Goal: Task Accomplishment & Management: Complete application form

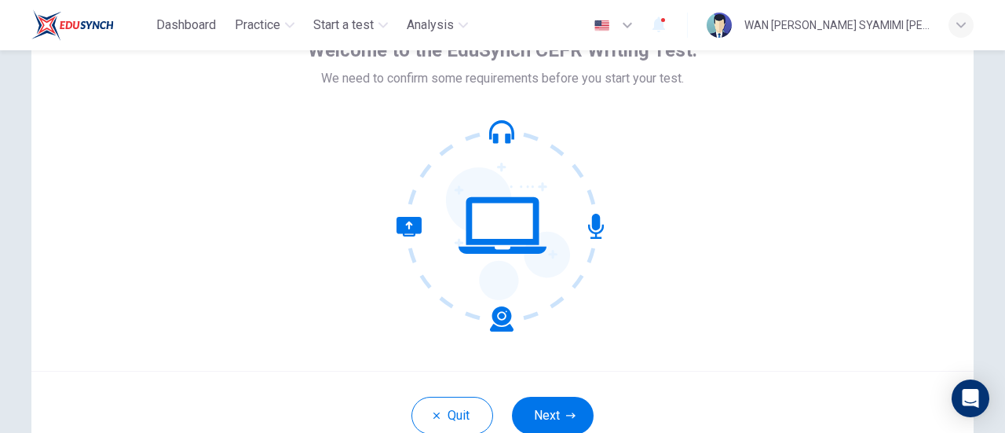
scroll to position [115, 0]
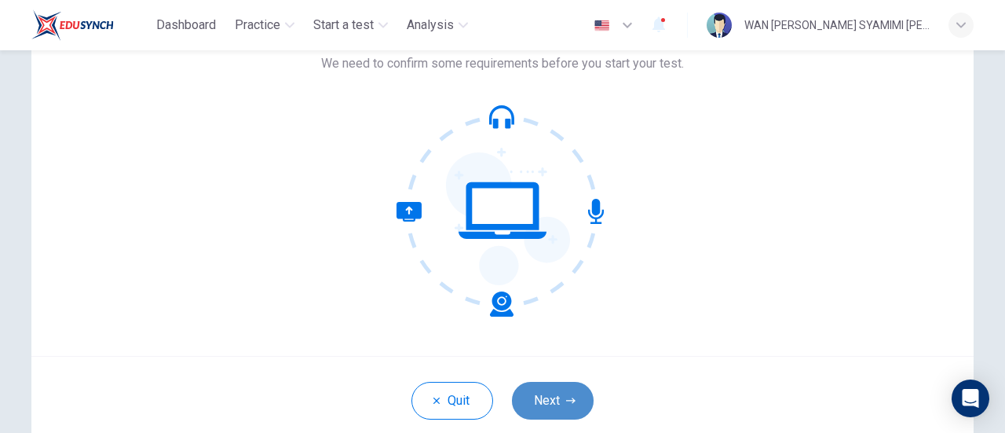
click at [557, 386] on button "Next" at bounding box center [553, 401] width 82 height 38
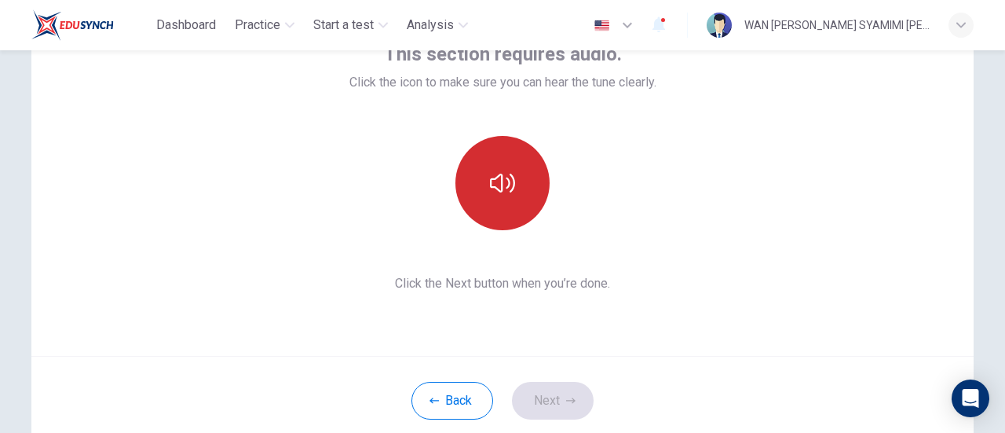
click at [518, 211] on button "button" at bounding box center [503, 183] width 94 height 94
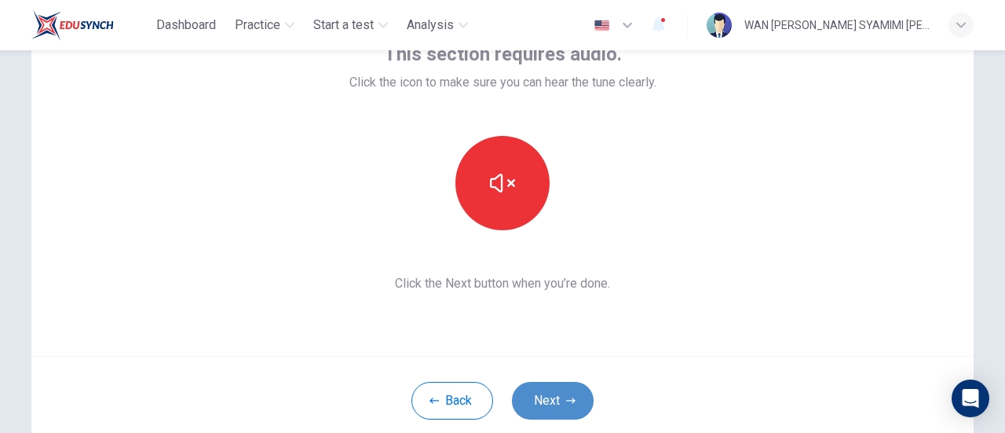
click at [561, 402] on button "Next" at bounding box center [553, 401] width 82 height 38
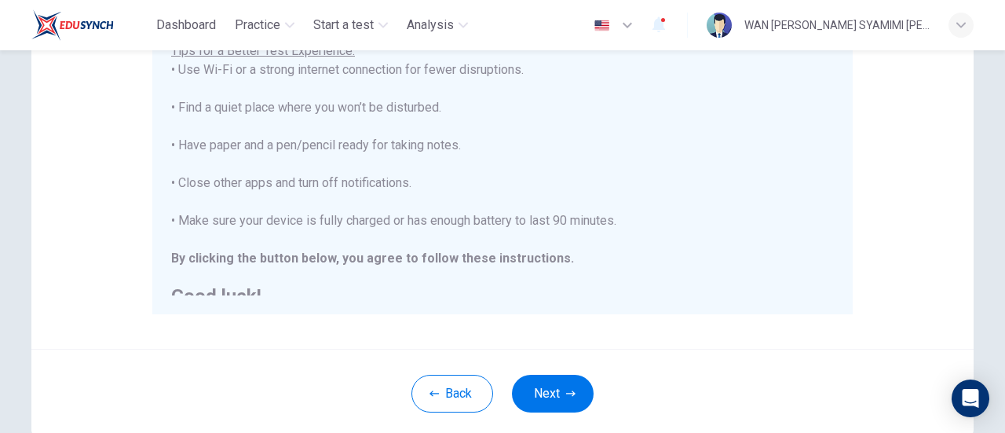
scroll to position [5, 0]
click at [576, 389] on button "Next" at bounding box center [553, 394] width 82 height 38
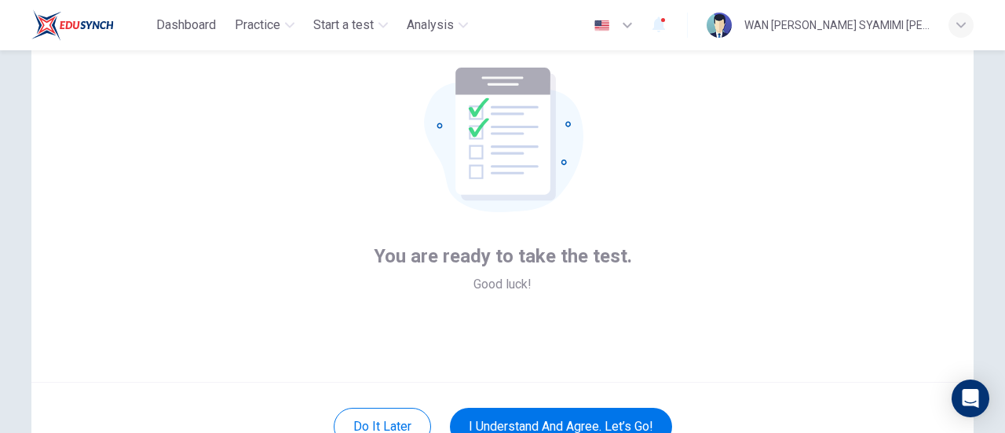
scroll to position [89, 0]
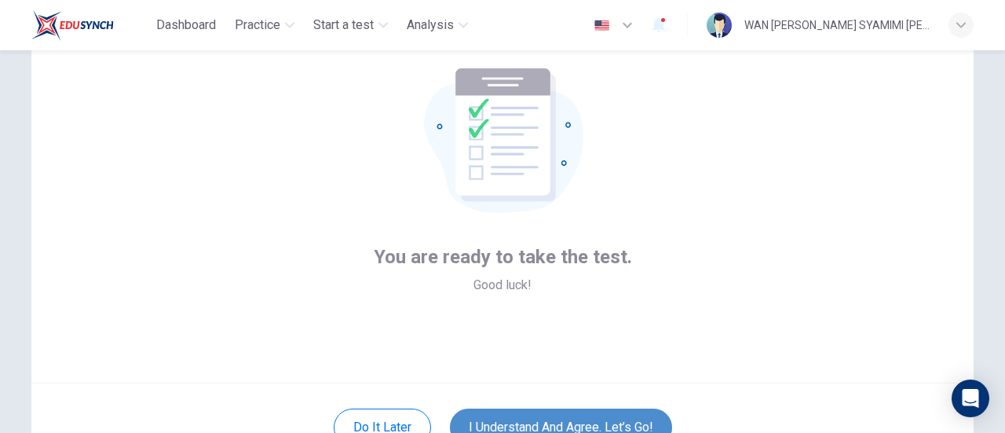
click at [595, 424] on button "I understand and agree. Let’s go!" at bounding box center [561, 427] width 222 height 38
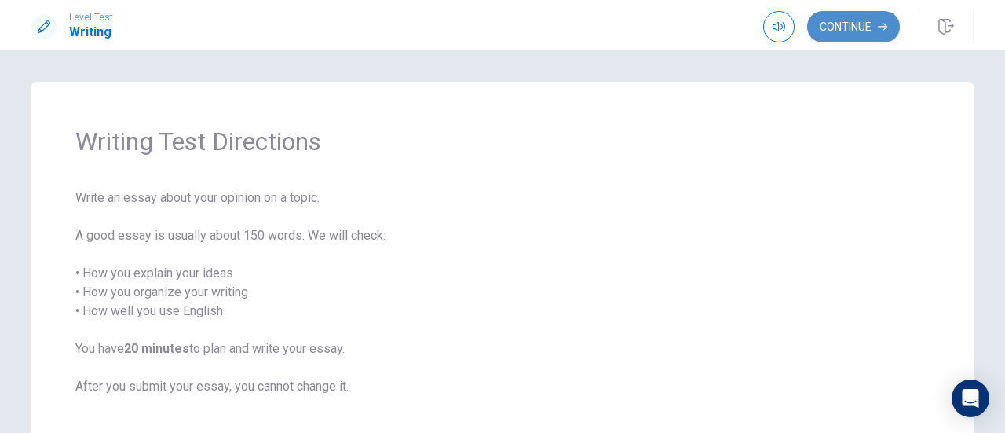
click at [836, 35] on button "Continue" at bounding box center [853, 26] width 93 height 31
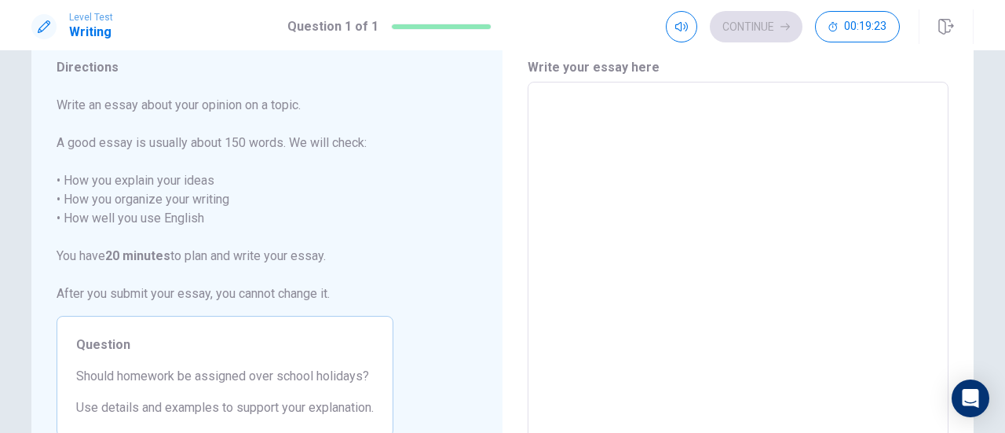
scroll to position [52, 0]
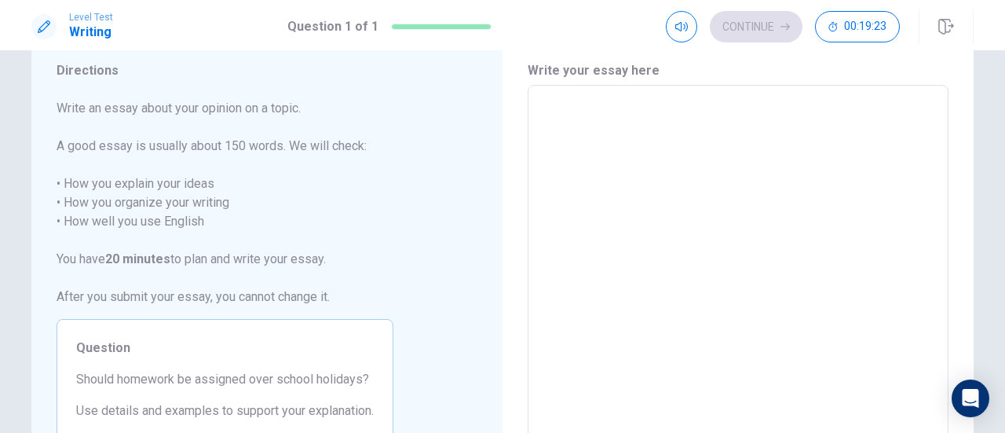
click at [548, 175] on textarea at bounding box center [738, 302] width 399 height 408
type textarea "T"
type textarea "x"
type textarea "Th"
type textarea "x"
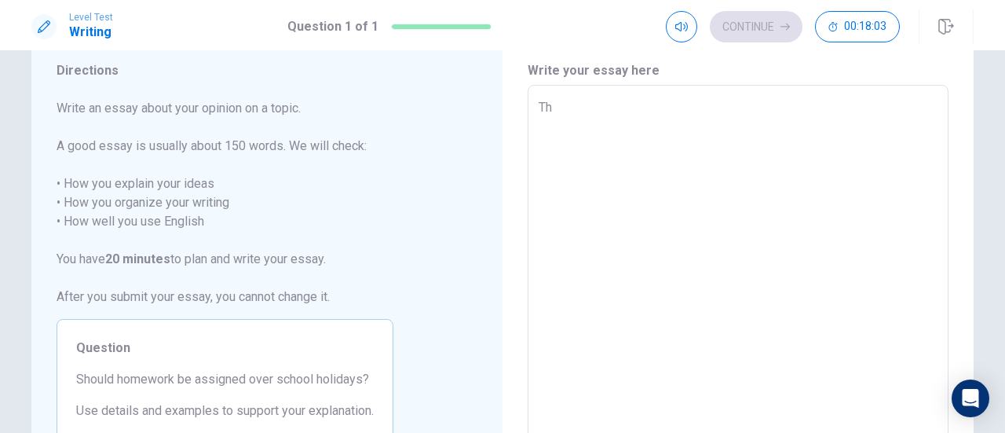
type textarea "The"
type textarea "x"
type textarea "The"
type textarea "x"
type textarea "The d"
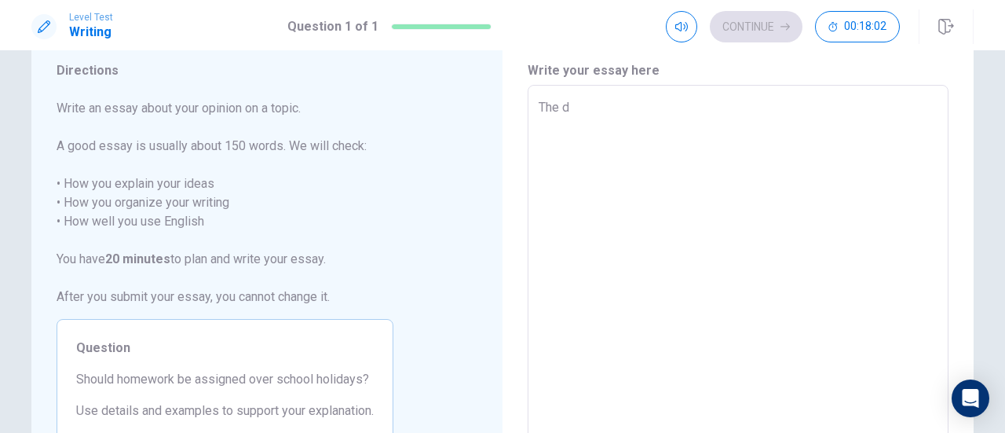
type textarea "x"
type textarea "The de"
type textarea "x"
type textarea "The deb"
type textarea "x"
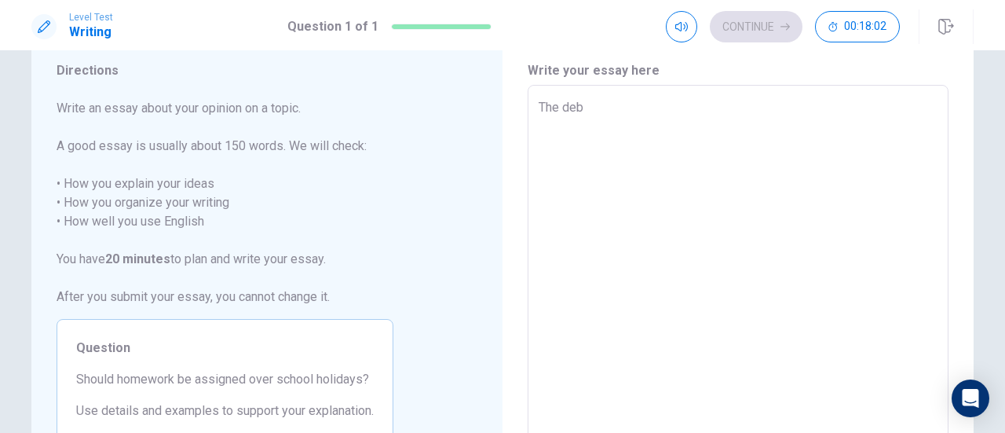
type textarea "The deba"
type textarea "x"
type textarea "The debat"
type textarea "x"
type textarea "The debate"
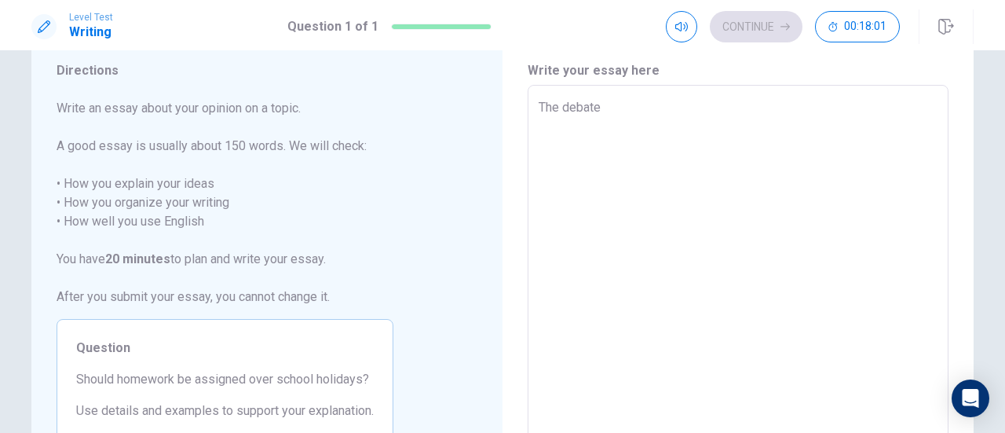
type textarea "x"
type textarea "The debate"
type textarea "x"
type textarea "The debate s"
type textarea "x"
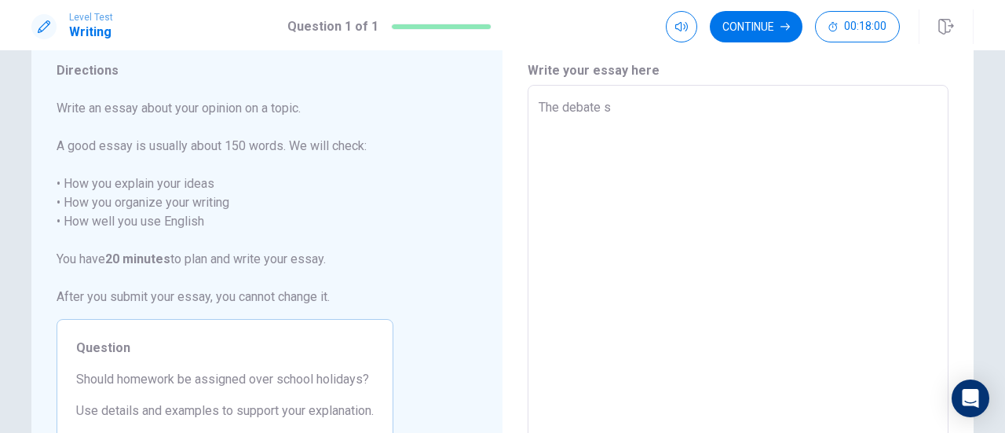
type textarea "The debate su"
type textarea "x"
type textarea "The debate sur"
type textarea "x"
type textarea "The debate surr"
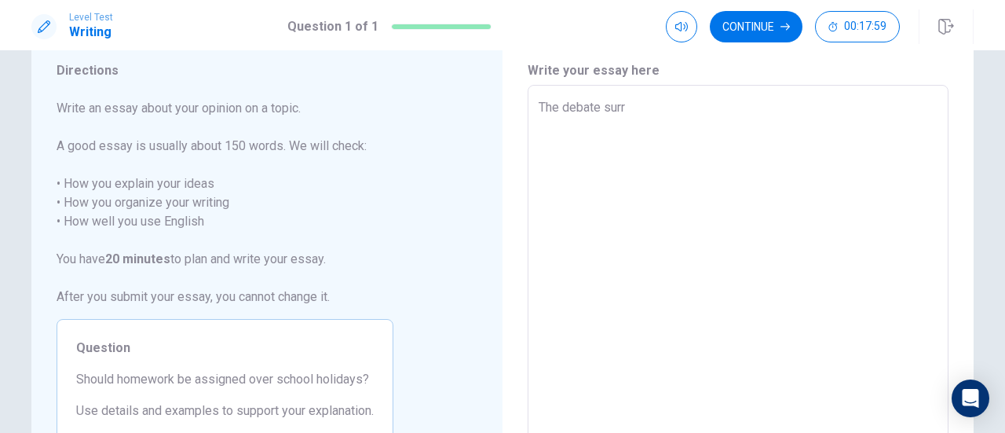
type textarea "x"
type textarea "The debate surro"
type textarea "x"
type textarea "The debate surrou"
type textarea "x"
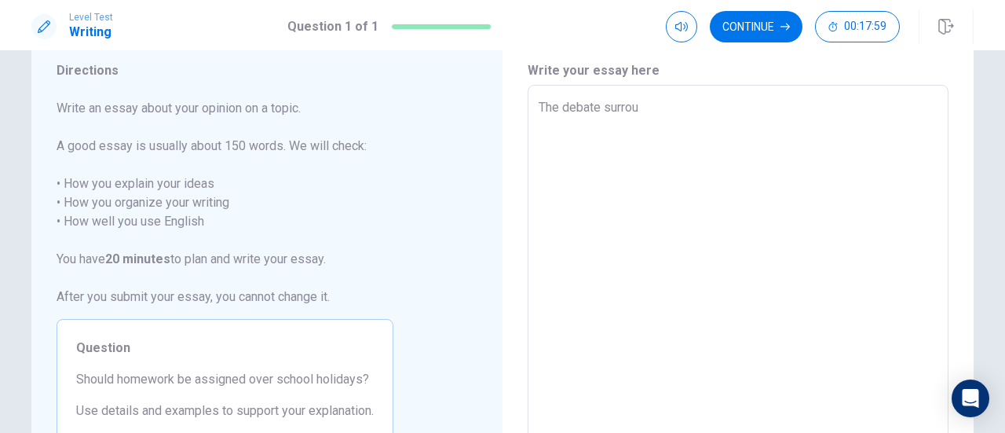
type textarea "The debate surroun"
type textarea "x"
type textarea "The debate surround"
type textarea "x"
type textarea "The debate surroundi"
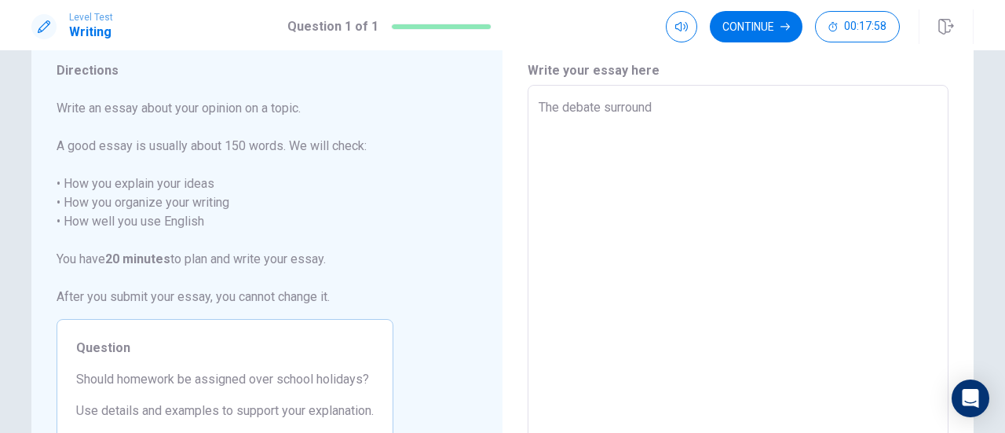
type textarea "x"
type textarea "The debate surroundin"
type textarea "x"
type textarea "The debate surrounding"
type textarea "x"
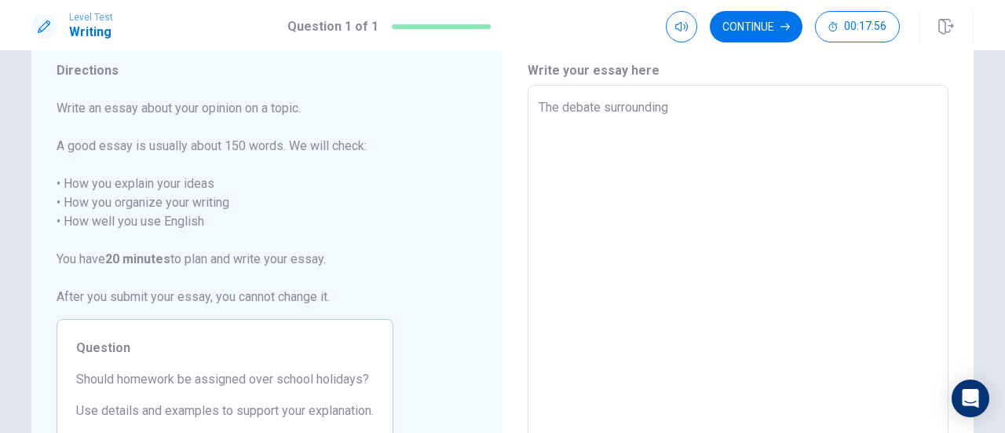
type textarea "The debate surrounding"
type textarea "x"
type textarea "The debate surrounding w"
type textarea "x"
type textarea "The debate surrounding wh"
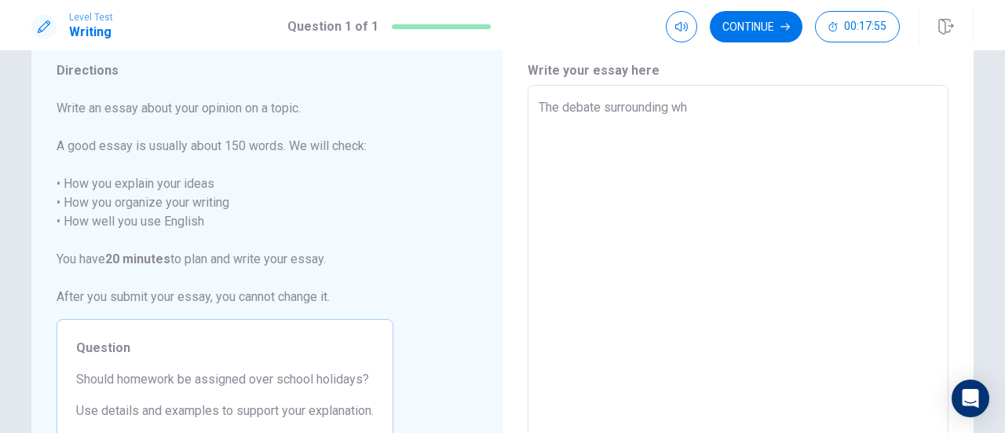
type textarea "x"
type textarea "The debate surrounding whe"
type textarea "x"
type textarea "The debate surrounding whet"
type textarea "x"
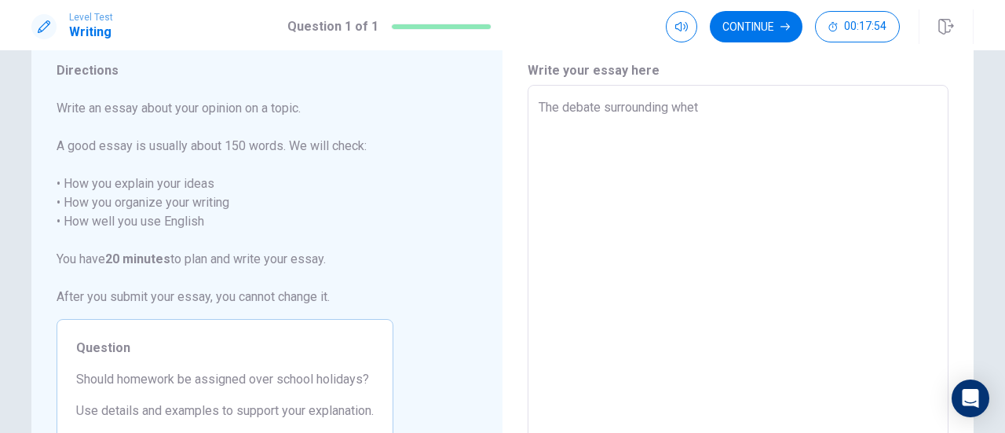
type textarea "The debate surrounding wheth"
type textarea "x"
type textarea "The debate surrounding whethe"
type textarea "x"
type textarea "The debate surrounding whether"
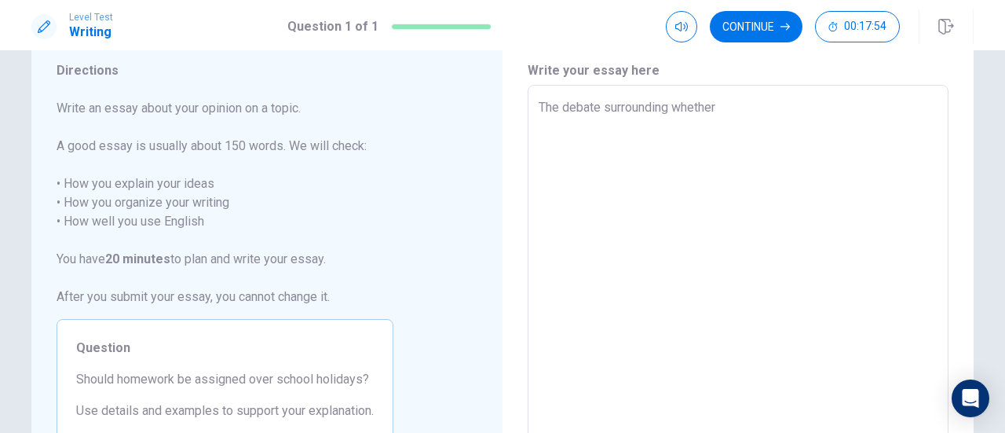
type textarea "x"
type textarea "The debate surrounding whether"
type textarea "x"
type textarea "The debate surrounding whether h"
type textarea "x"
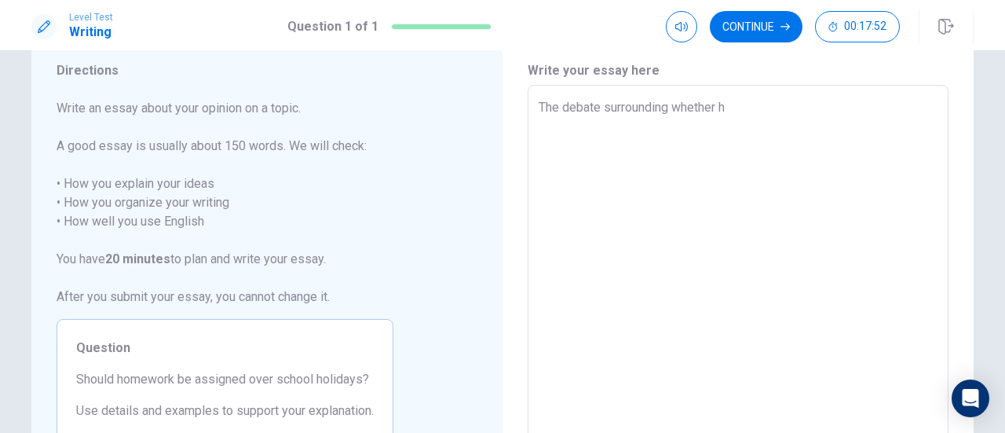
type textarea "The debate surrounding whether ho"
type textarea "x"
type textarea "The debate surrounding whether hom"
type textarea "x"
type textarea "The debate surrounding whether home"
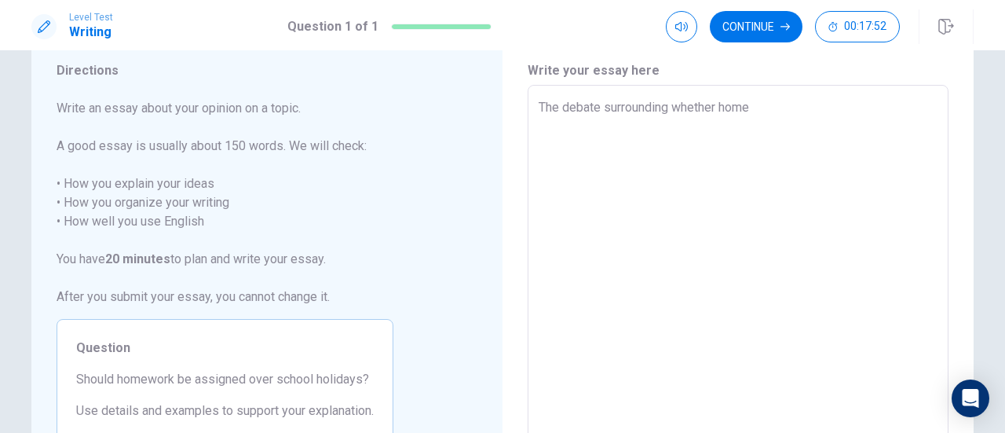
type textarea "x"
type textarea "The debate surrounding whether homew"
type textarea "x"
type textarea "The debate surrounding whether homewr"
type textarea "x"
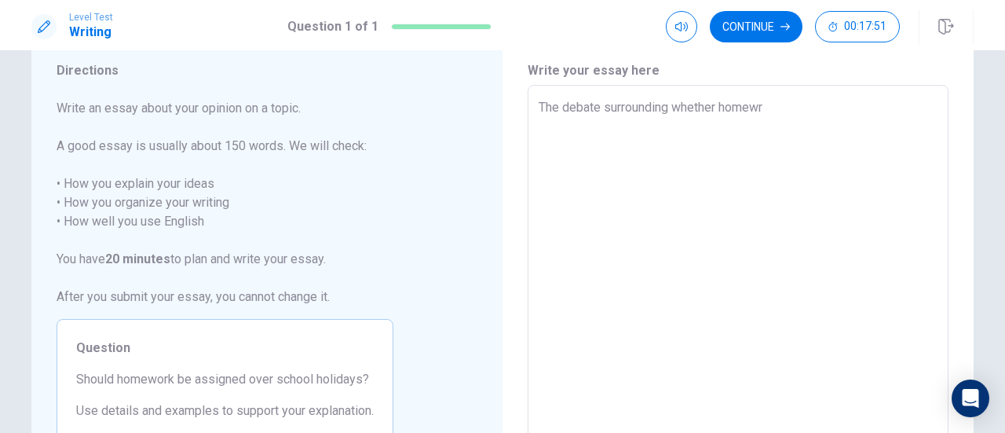
type textarea "The debate surrounding whether homewro"
type textarea "x"
type textarea "The debate surrounding whether homewr"
type textarea "x"
type textarea "The debate surrounding whether homew"
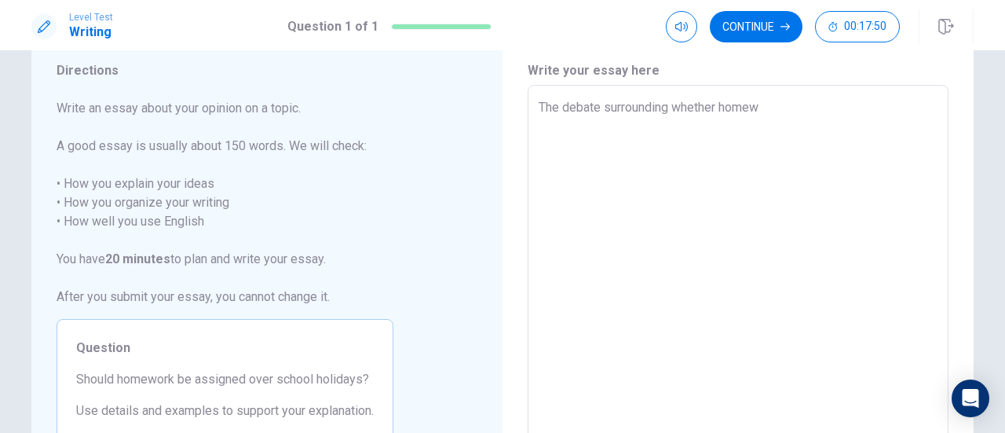
type textarea "x"
type textarea "The debate surrounding whether homewo"
type textarea "x"
type textarea "The debate surrounding whether homewor"
type textarea "x"
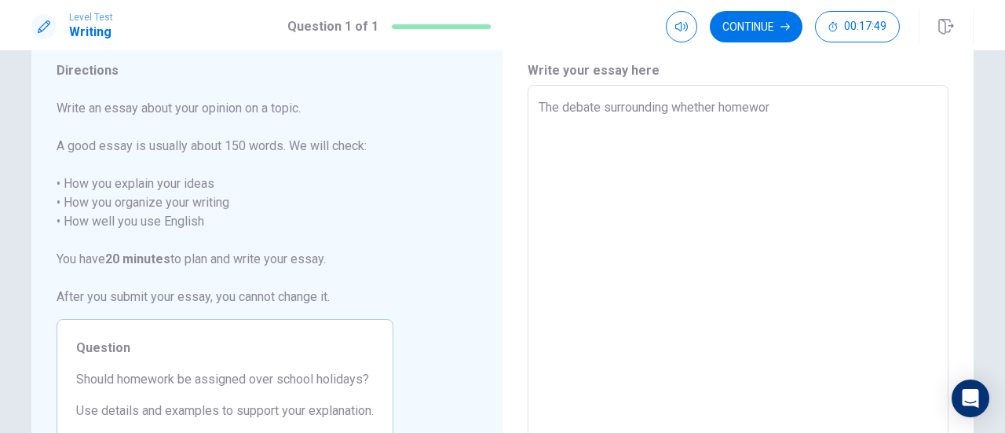
type textarea "The debate surrounding whether homework"
type textarea "x"
type textarea "The debate surrounding whether homework"
type textarea "x"
type textarea "The debate surrounding whether homework"
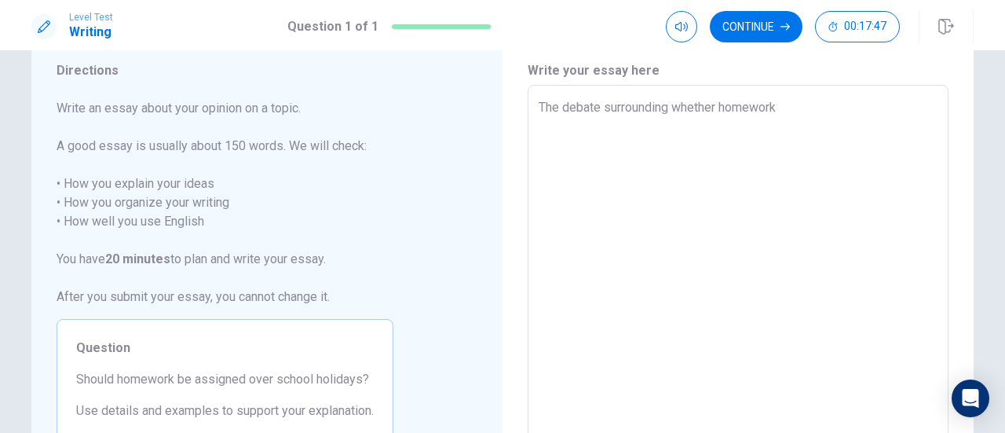
type textarea "x"
type textarea "The debate surrounding whether homework s"
type textarea "x"
type textarea "The debate surrounding whether homework sh"
type textarea "x"
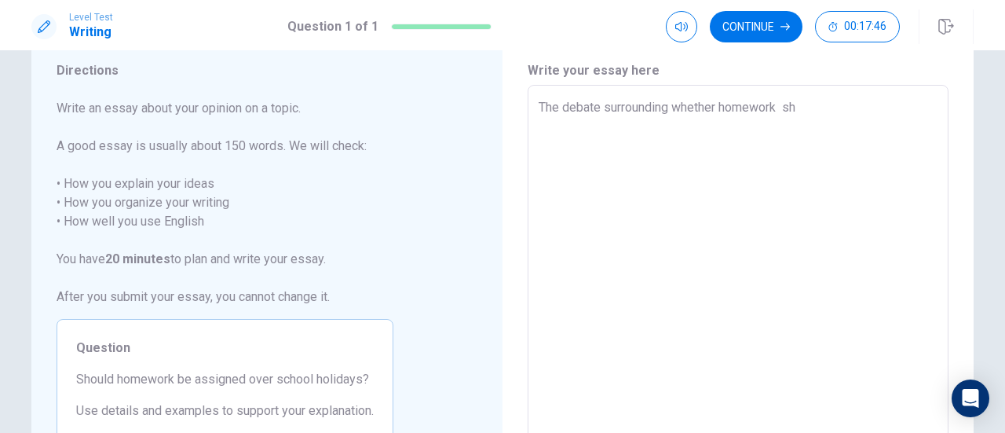
type textarea "The debate surrounding whether homework sho"
type textarea "x"
type textarea "The debate surrounding whether homework shou"
type textarea "x"
type textarea "The debate surrounding whether homework shoul"
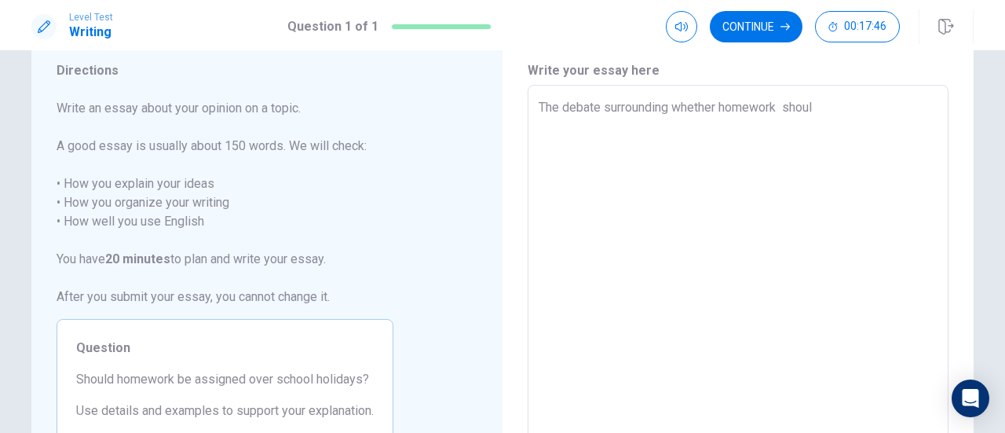
type textarea "x"
type textarea "The debate surrounding whether homework should"
type textarea "x"
type textarea "The debate surrounding whether homework should"
type textarea "x"
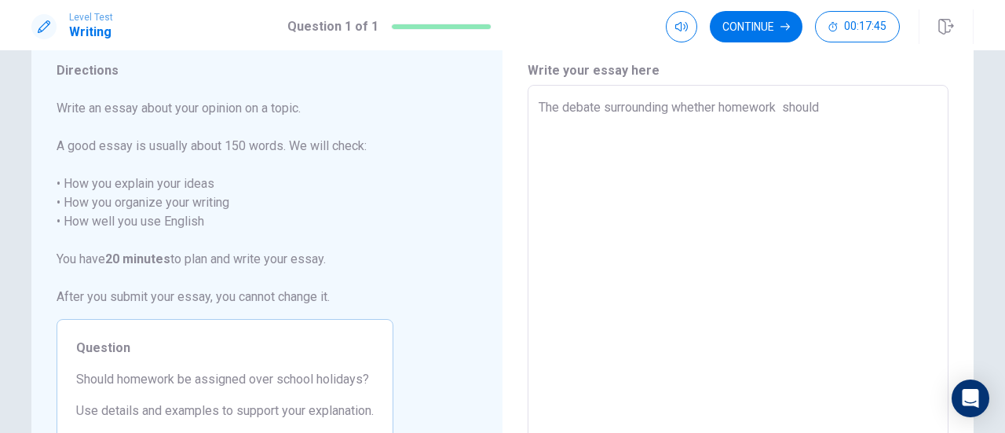
type textarea "The debate surrounding whether homework should b"
type textarea "x"
type textarea "The debate surrounding whether homework should be"
type textarea "x"
type textarea "The debate surrounding whether homework should be"
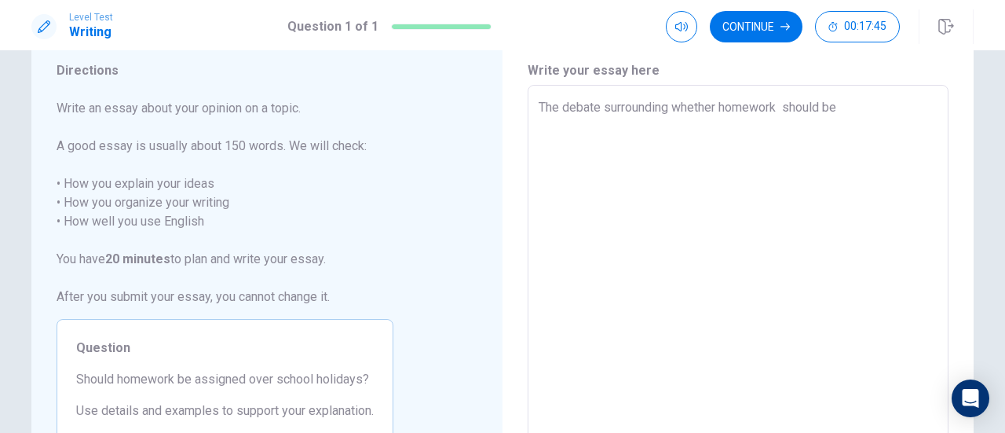
type textarea "x"
type textarea "The debate surrounding whether homework should be a"
type textarea "x"
type textarea "The debate surrounding whether homework should be as"
type textarea "x"
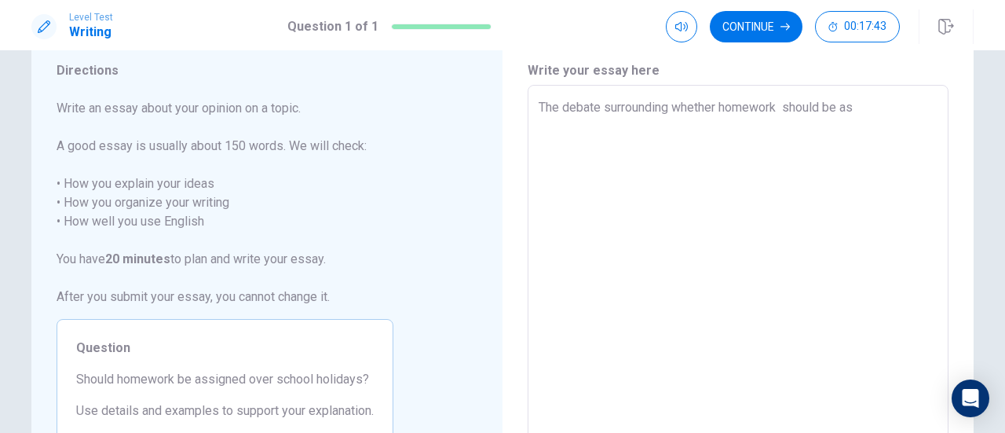
type textarea "The debate surrounding whether homework should be ass"
type textarea "x"
type textarea "The debate surrounding whether homework should be assi"
type textarea "x"
type textarea "The debate surrounding whether homework should be assig"
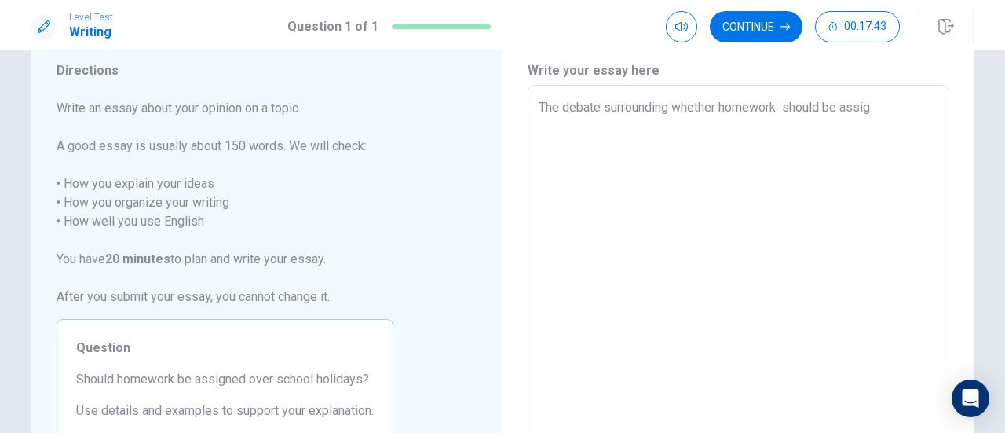
type textarea "x"
type textarea "The debate surrounding whether homework should be assign"
type textarea "x"
type textarea "The debate surrounding whether homework should be assigne"
type textarea "x"
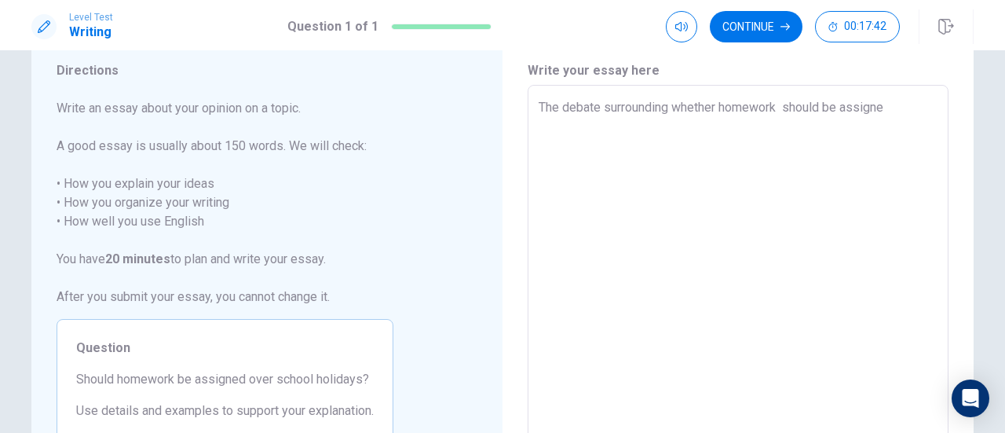
type textarea "The debate surrounding whether homework should be assigned"
type textarea "x"
type textarea "The debate surrounding whether homework should be assigned"
type textarea "x"
type textarea "The debate surrounding whether homework should be assigned o"
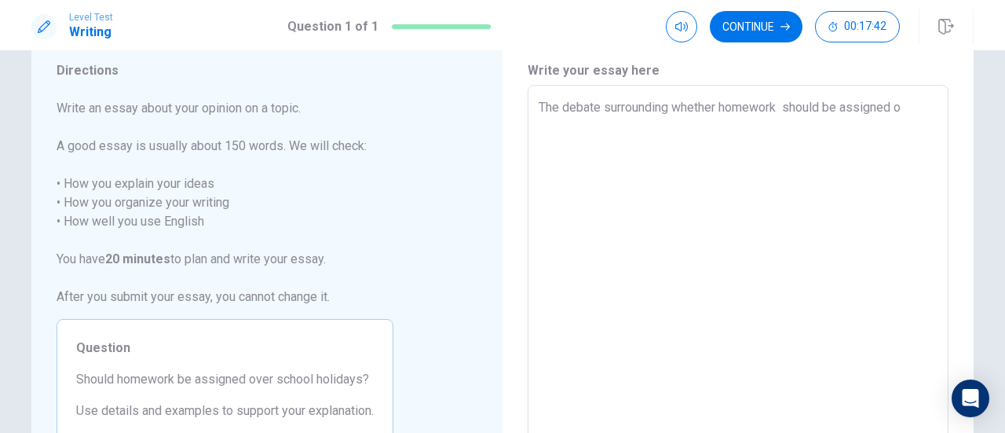
type textarea "x"
type textarea "The debate surrounding whether homework should be assigned ov"
type textarea "x"
type textarea "The debate surrounding whether homework should be assigned ove"
type textarea "x"
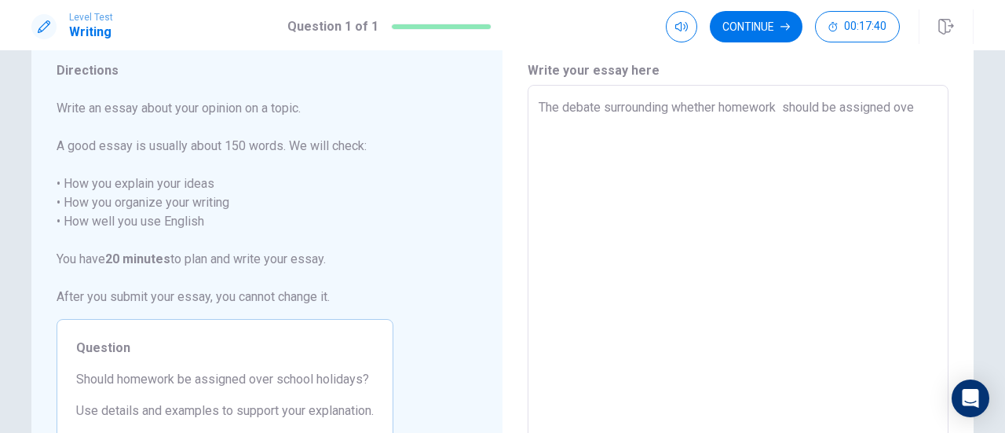
type textarea "The debate surrounding whether homework should be assigned over"
type textarea "x"
type textarea "The debate surrounding whether homework should be assigned over"
type textarea "x"
type textarea "The debate surrounding whether homework should be assigned over s"
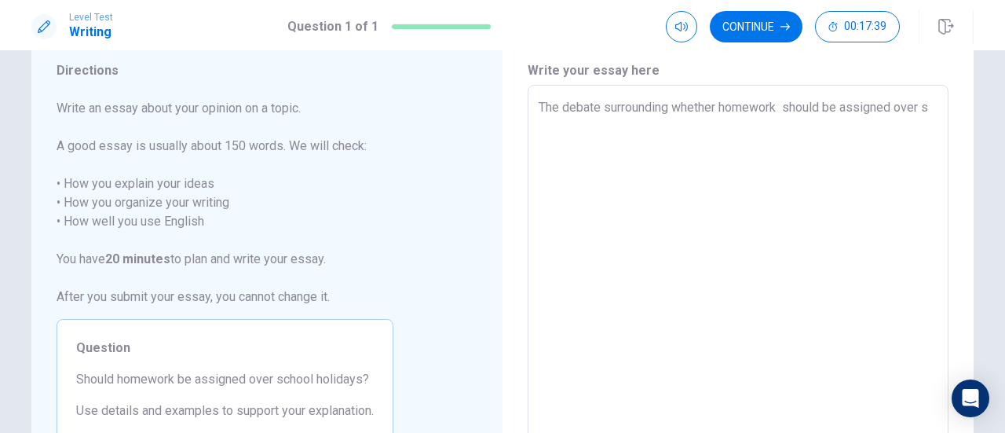
type textarea "x"
type textarea "The debate surrounding whether homework should be assigned over sc"
type textarea "x"
type textarea "The debate surrounding whether homework should be assigned over sch"
type textarea "x"
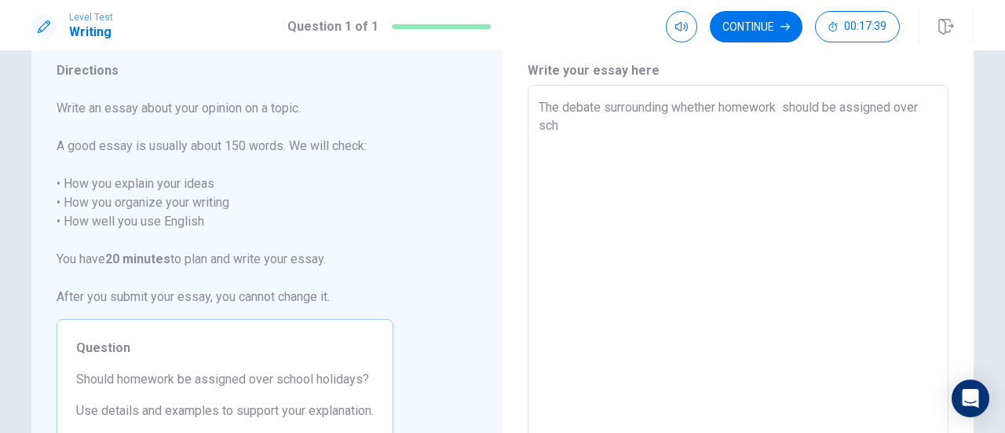
type textarea "The debate surrounding whether homework should be assigned over scho"
type textarea "x"
type textarea "The debate surrounding whether homework should be assigned over schoo"
type textarea "x"
type textarea "The debate surrounding whether homework should be assigned over school"
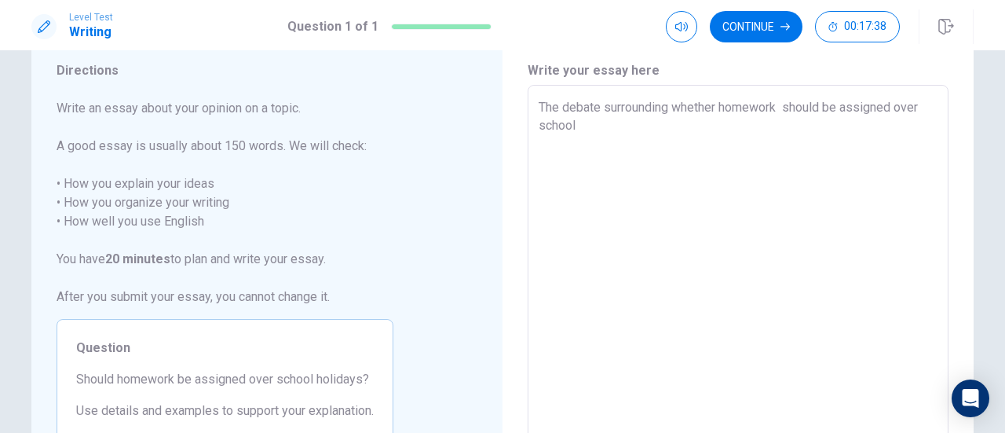
type textarea "x"
type textarea "The debate surrounding whether homework should be assigned over school"
type textarea "x"
type textarea "The debate surrounding whether homework should be assigned over school h"
type textarea "x"
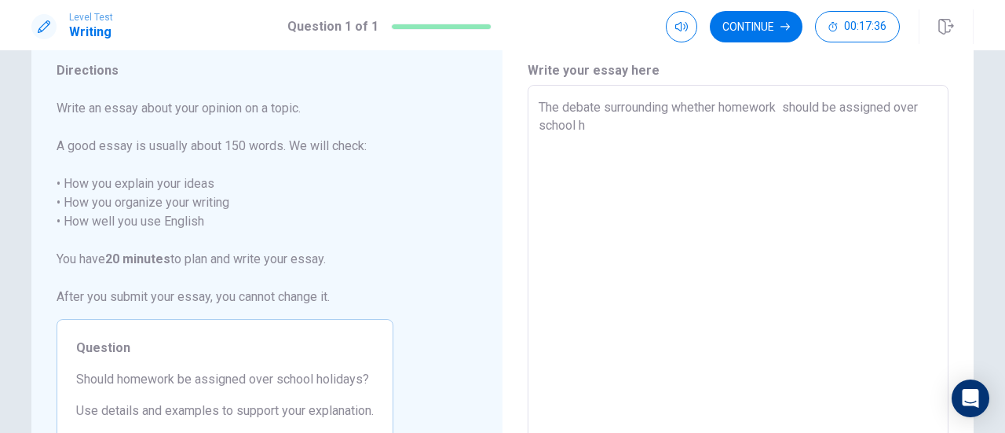
type textarea "The debate surrounding whether homework should be assigned over school ho"
type textarea "x"
type textarea "The debate surrounding whether homework should be assigned over school hol"
type textarea "x"
type textarea "The debate surrounding whether homework should be assigned over school [DATE]"
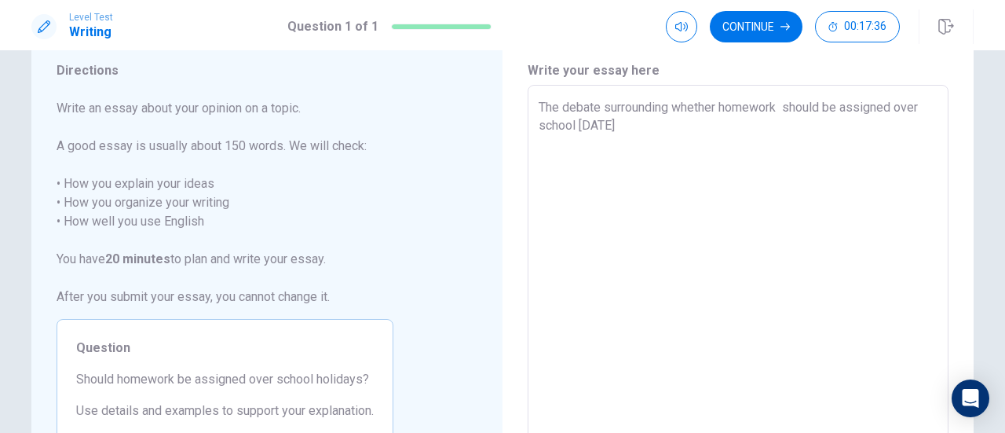
type textarea "x"
type textarea "The debate surrounding whether homework should be assigned over school holid"
type textarea "x"
type textarea "The debate surrounding whether homework should be assigned over school holida"
type textarea "x"
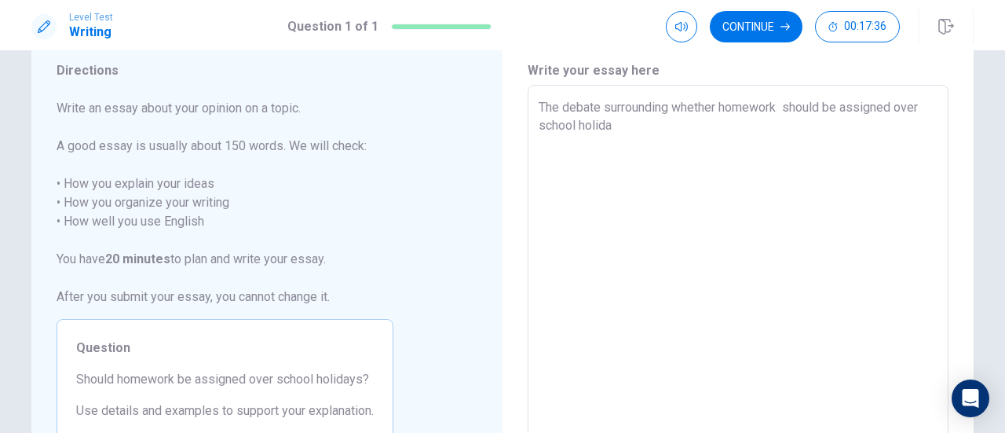
type textarea "The debate surrounding whether homework should be assigned over school holiday"
type textarea "x"
type textarea "The debate surrounding whether homework should be assigned over school holidays"
type textarea "x"
type textarea "The debate surrounding whether homework should be assigned over school holidays"
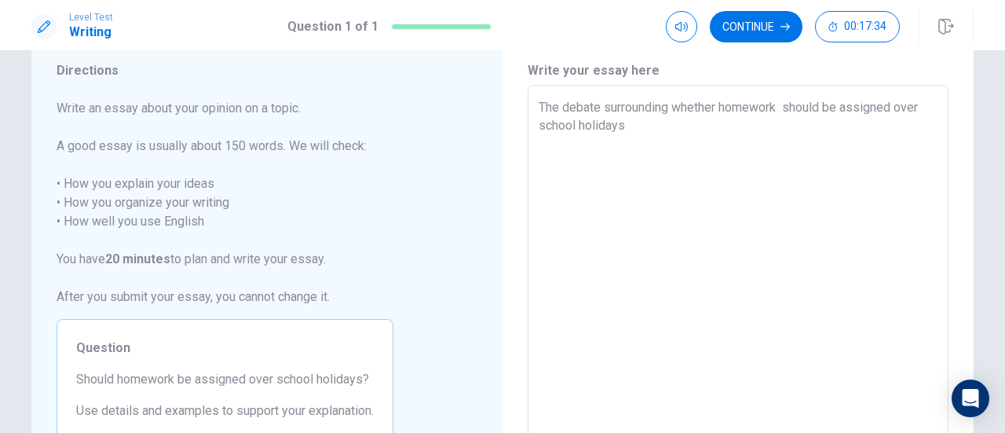
type textarea "x"
type textarea "The debate surrounding whether homework should be assigned over school holidays…"
type textarea "x"
type textarea "The debate surrounding whether homework should be assigned over school holidays…"
type textarea "x"
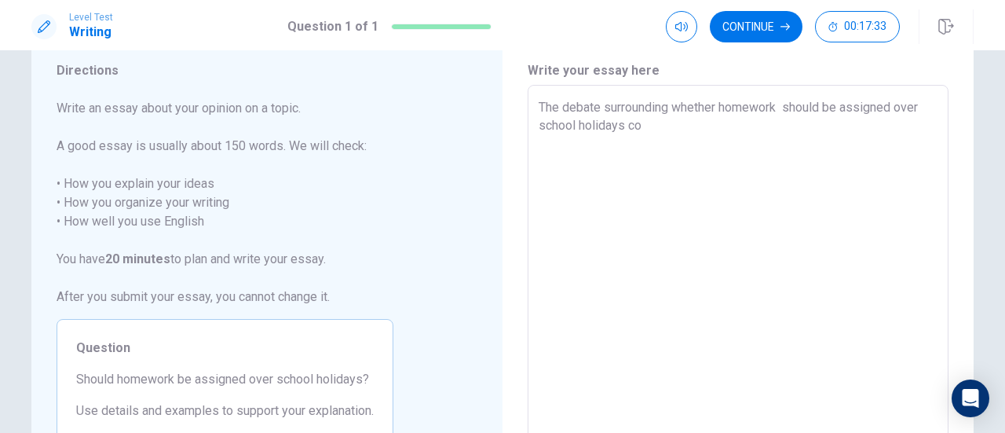
type textarea "The debate surrounding whether homework should be assigned over school holidays…"
type textarea "x"
type textarea "The debate surrounding whether homework should be assigned over school holidays…"
type textarea "x"
type textarea "The debate surrounding whether homework should be assigned over school holidays…"
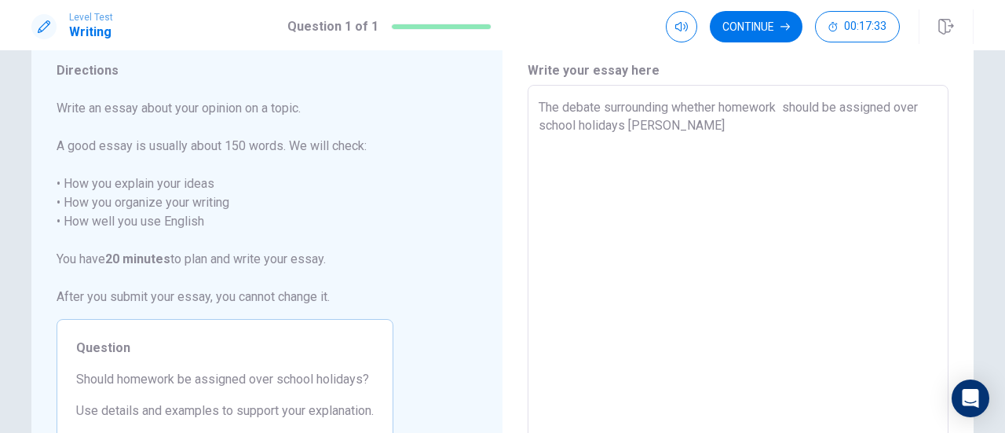
type textarea "x"
type textarea "The debate surrounding whether homework should be assigned over school holidays…"
type textarea "x"
type textarea "The debate surrounding whether homework should be assigned over school holidays…"
type textarea "x"
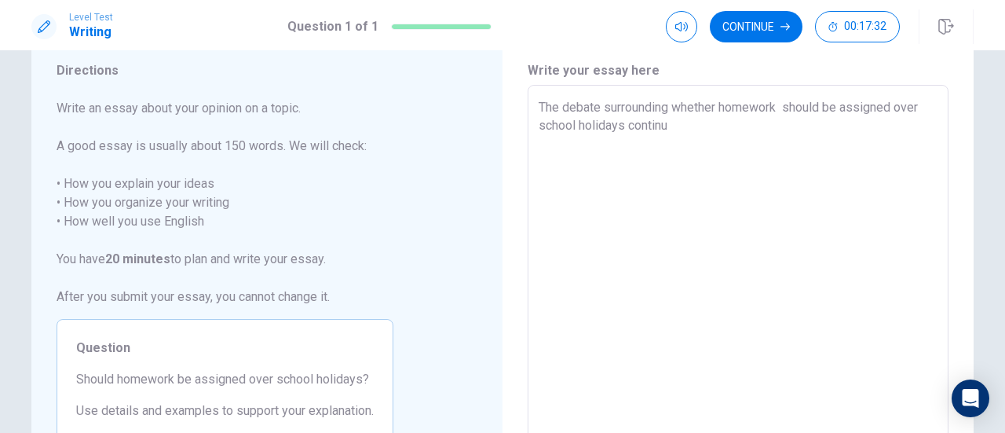
type textarea "The debate surrounding whether homework should be assigned over school holidays…"
type textarea "x"
type textarea "The debate surrounding whether homework should be assigned over school holidays…"
type textarea "x"
type textarea "The debate surrounding whether homework should be assigned over school holidays…"
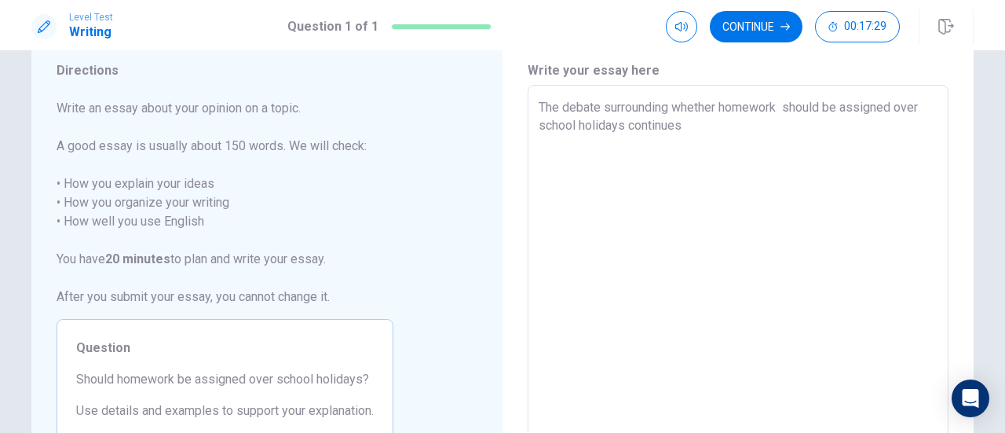
type textarea "x"
type textarea "The debate surrounding whether homework should be assigned over school holidays…"
type textarea "x"
type textarea "The debate surrounding whether homework should be assigned over school holidays…"
type textarea "x"
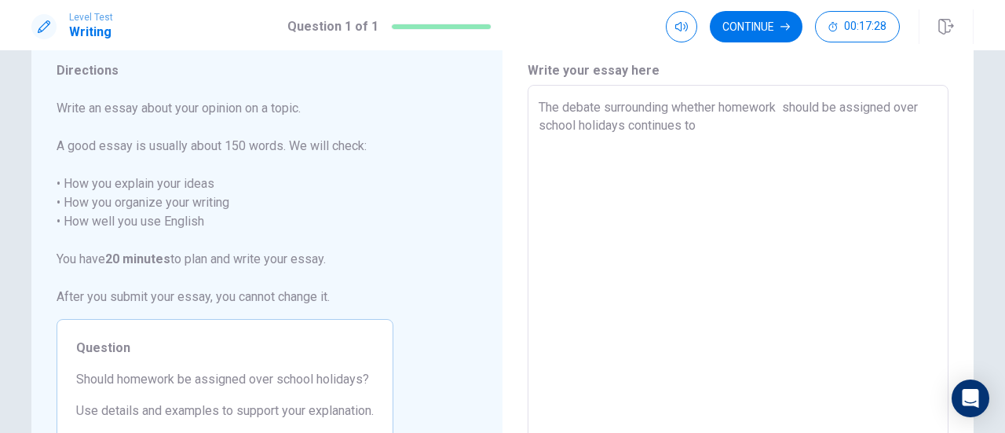
type textarea "The debate surrounding whether homework should be assigned over school holidays…"
type textarea "x"
type textarea "The debate surrounding whether homework should be assigned over school holidays…"
type textarea "x"
type textarea "The debate surrounding whether homework should be assigned over school holidays…"
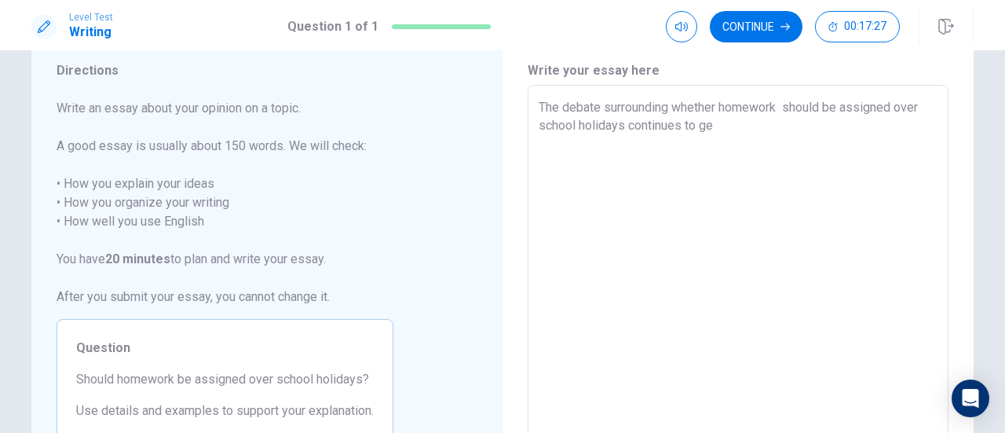
type textarea "x"
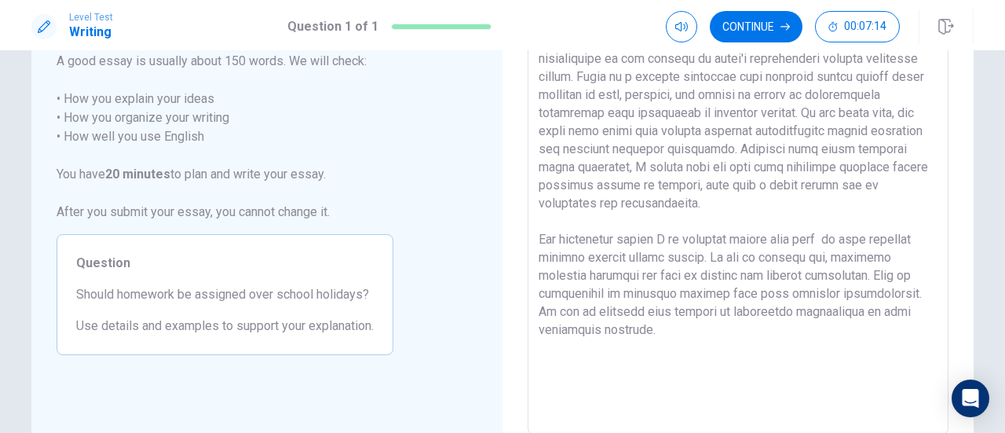
scroll to position [144, 0]
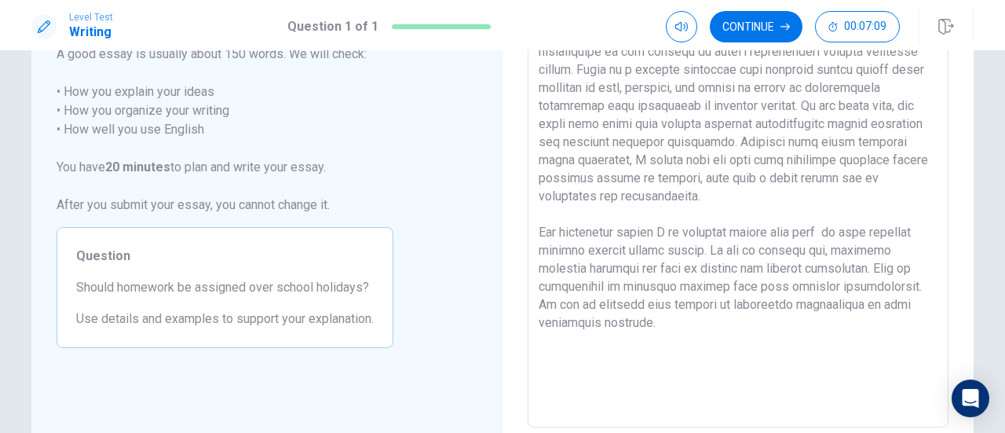
click at [637, 324] on textarea at bounding box center [738, 210] width 399 height 408
click at [698, 329] on textarea at bounding box center [738, 210] width 399 height 408
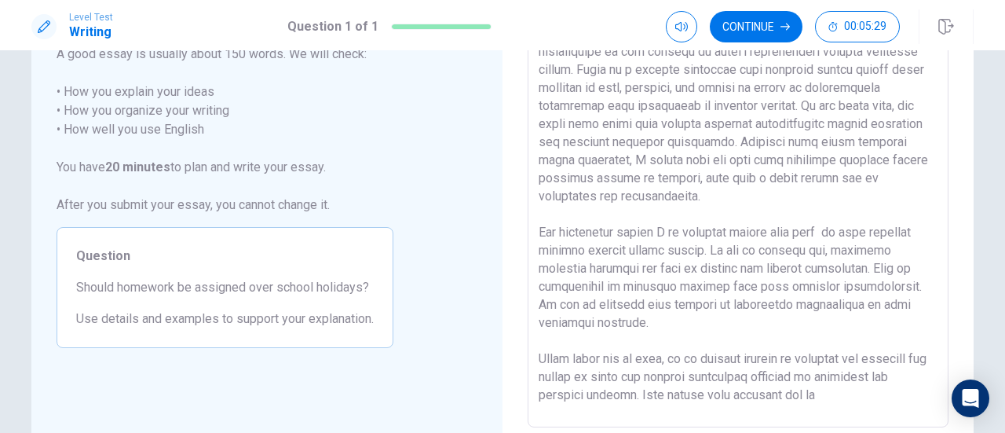
scroll to position [5, 0]
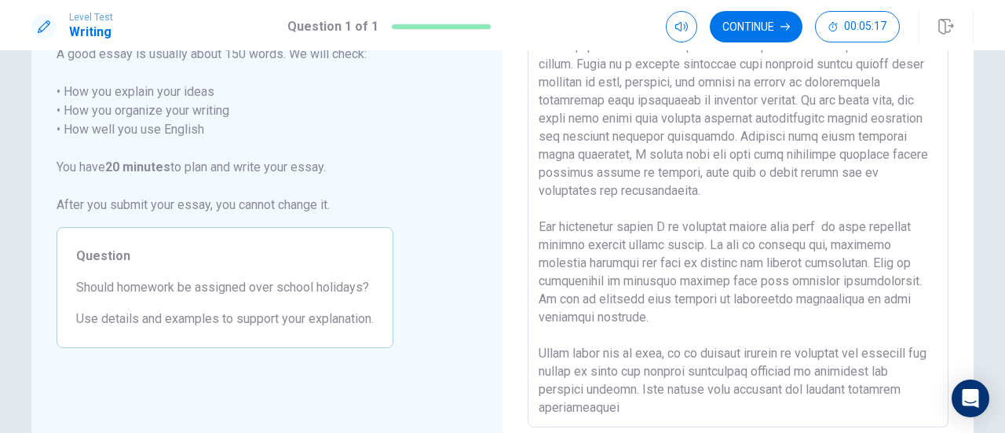
click at [583, 409] on textarea at bounding box center [738, 210] width 399 height 408
click at [811, 411] on textarea at bounding box center [738, 210] width 399 height 408
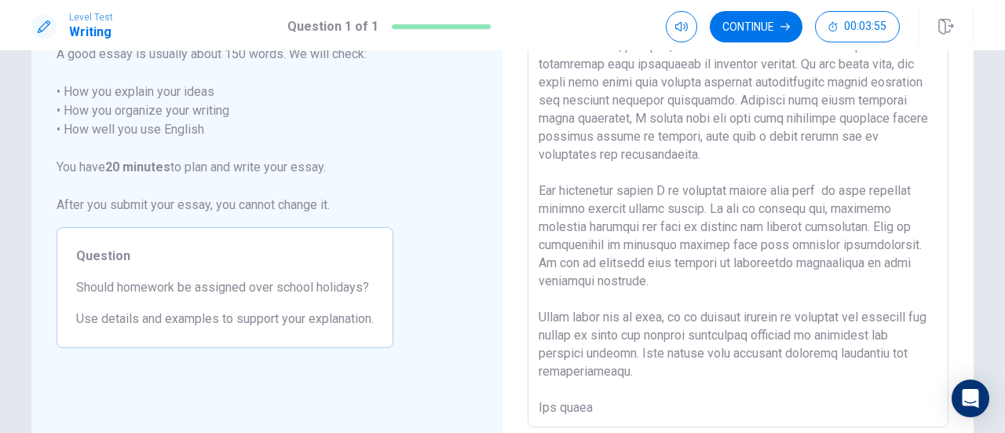
click at [551, 408] on textarea at bounding box center [738, 210] width 399 height 408
click at [599, 411] on textarea at bounding box center [738, 210] width 399 height 408
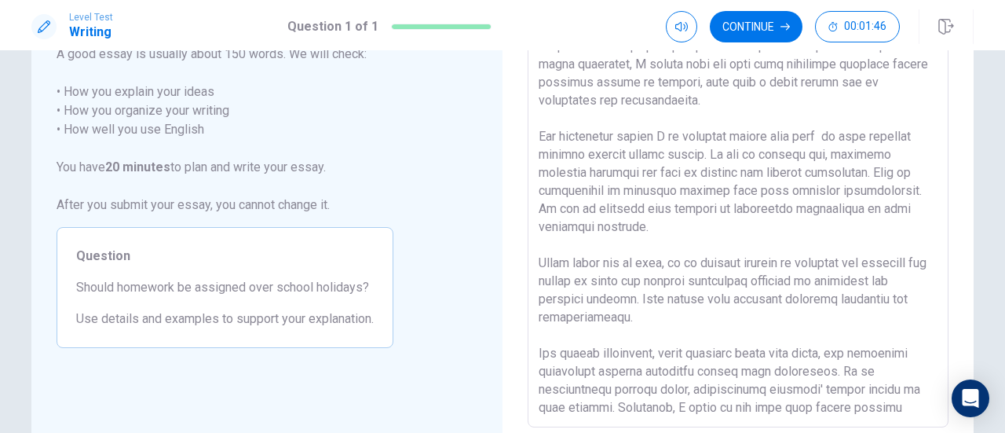
scroll to position [114, 0]
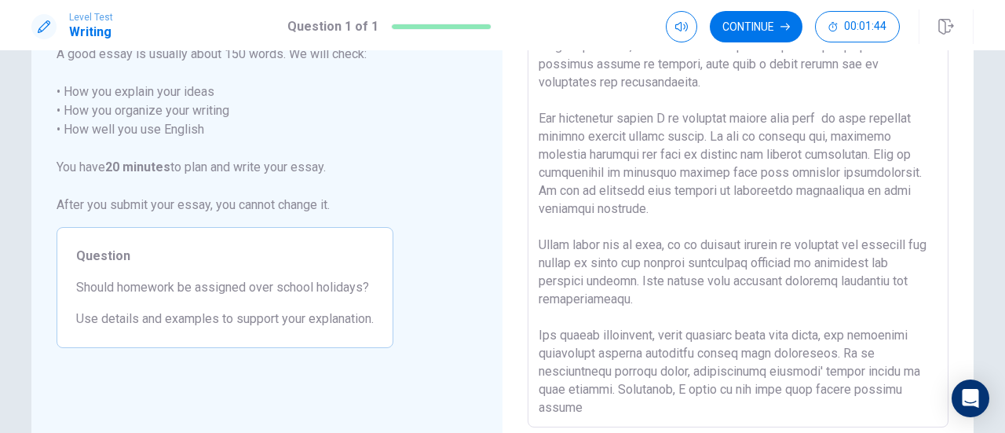
click at [889, 397] on textarea at bounding box center [738, 210] width 399 height 408
click at [647, 408] on textarea at bounding box center [738, 210] width 399 height 408
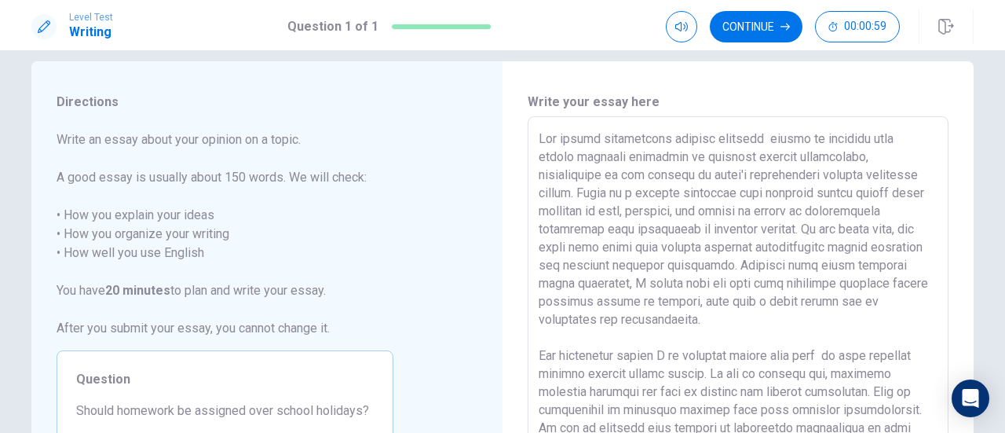
scroll to position [19, 0]
click at [789, 254] on textarea at bounding box center [738, 335] width 399 height 408
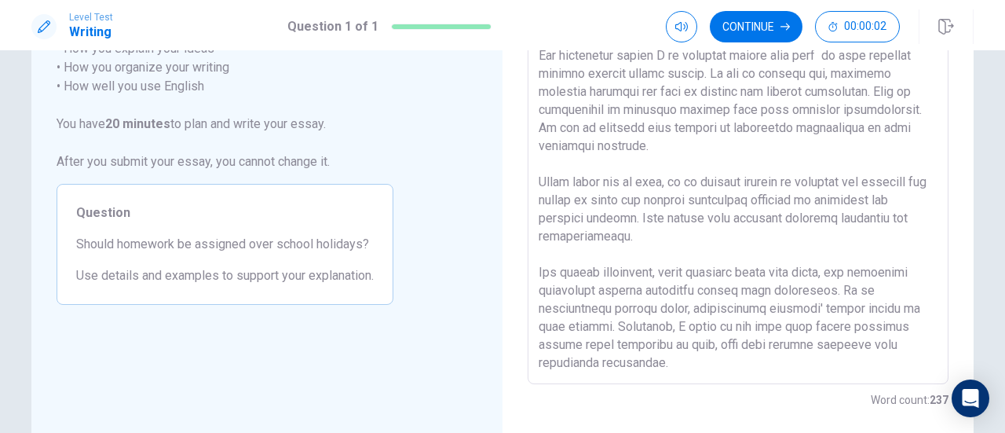
scroll to position [189, 0]
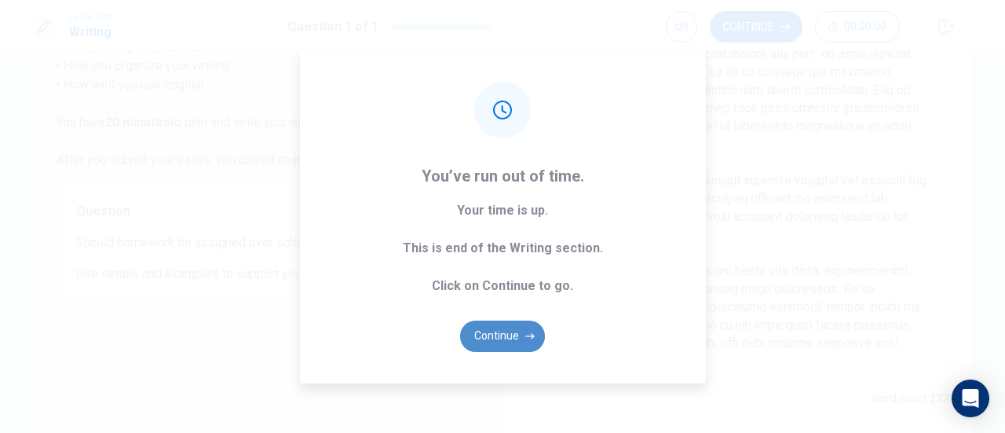
click at [505, 339] on button "Continue" at bounding box center [502, 335] width 85 height 31
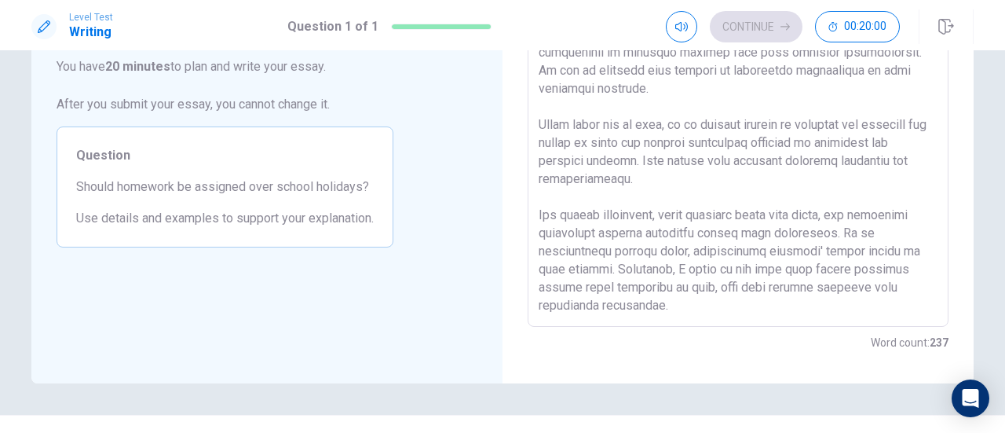
scroll to position [0, 0]
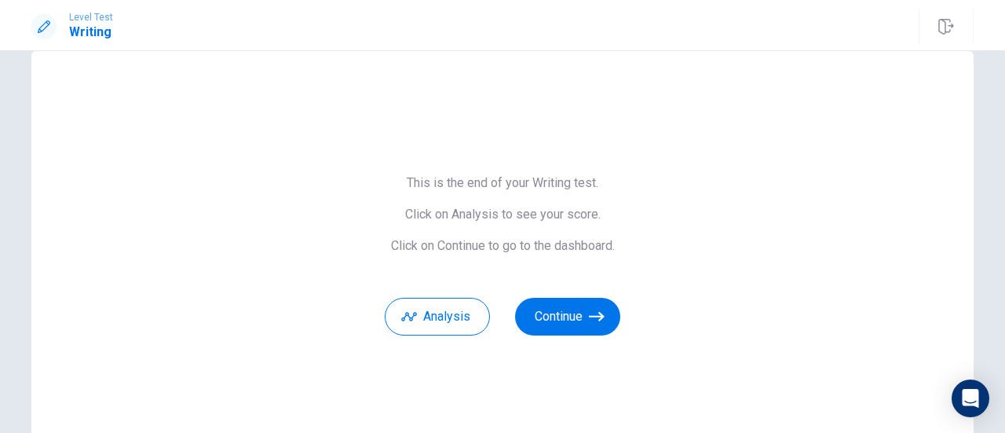
scroll to position [36, 0]
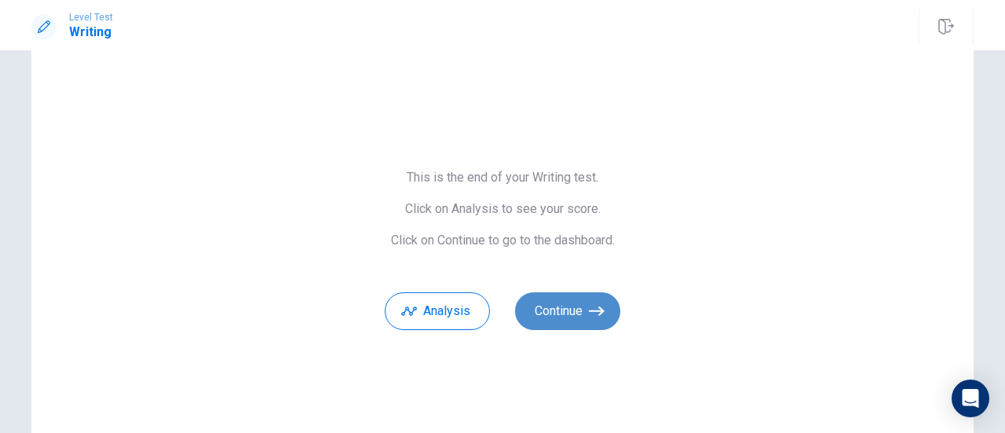
click at [584, 307] on button "Continue" at bounding box center [567, 311] width 105 height 38
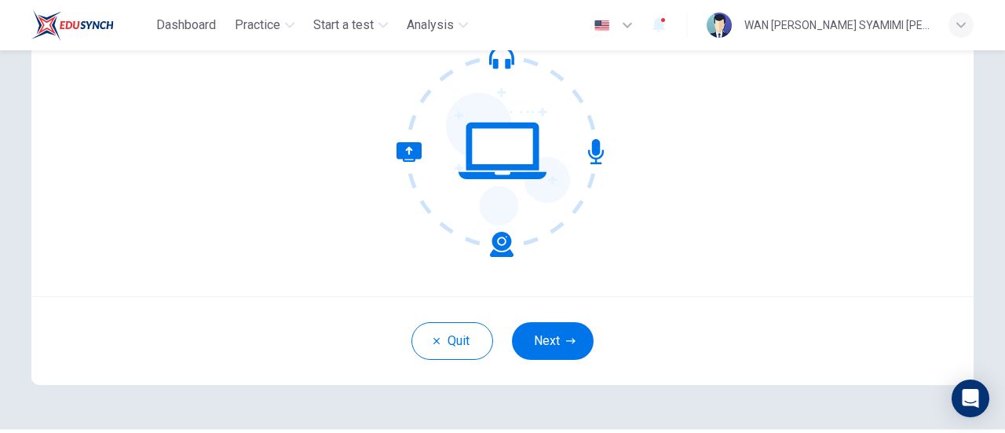
scroll to position [176, 0]
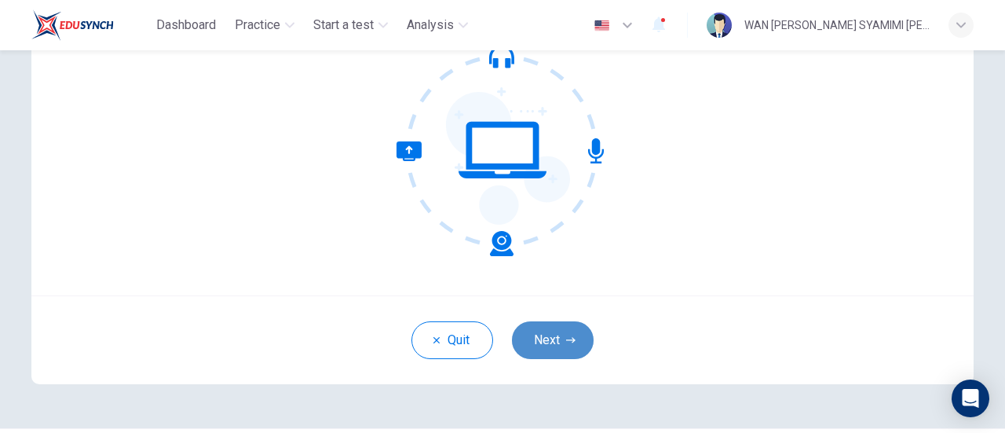
click at [572, 340] on button "Next" at bounding box center [553, 340] width 82 height 38
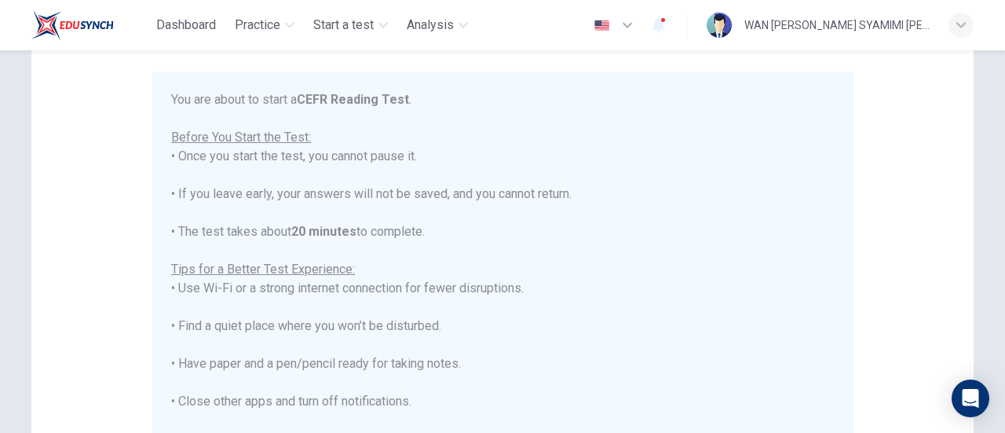
scroll to position [17, 0]
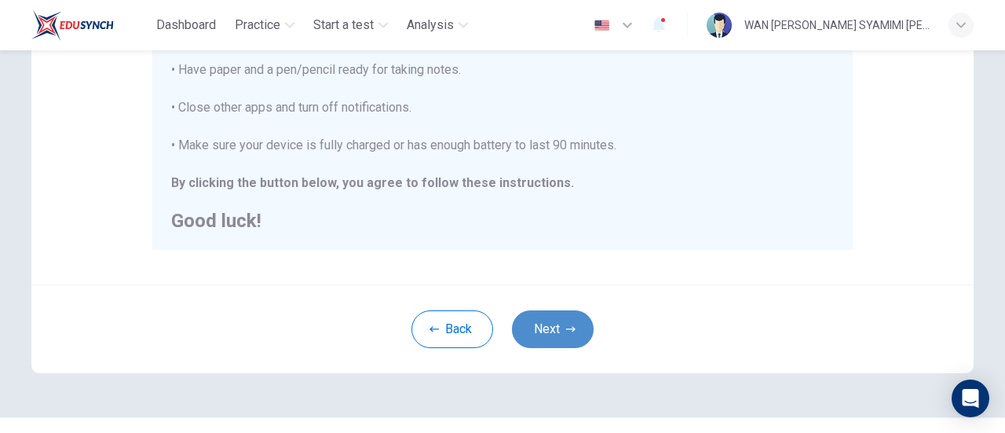
click at [567, 332] on icon "button" at bounding box center [570, 328] width 9 height 9
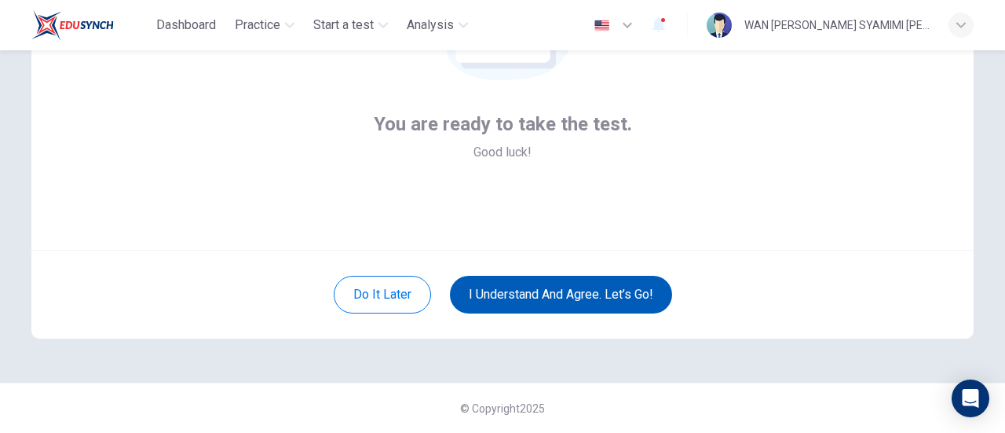
scroll to position [221, 0]
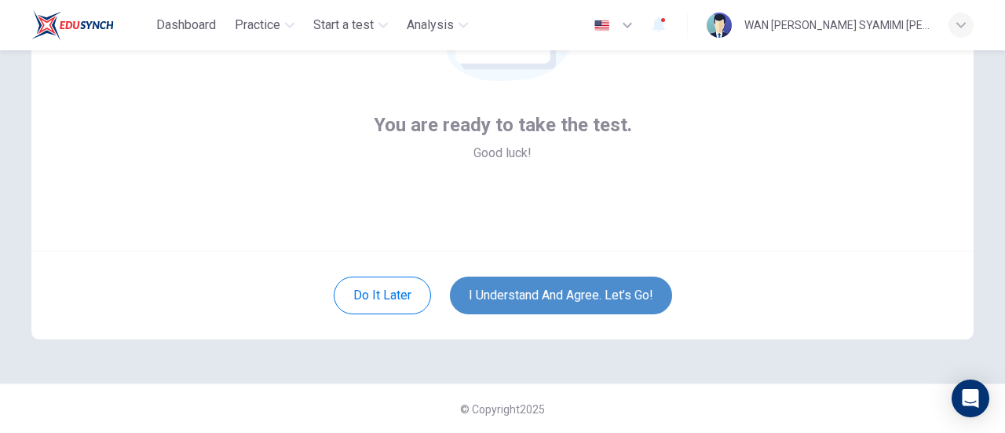
click at [633, 301] on button "I understand and agree. Let’s go!" at bounding box center [561, 295] width 222 height 38
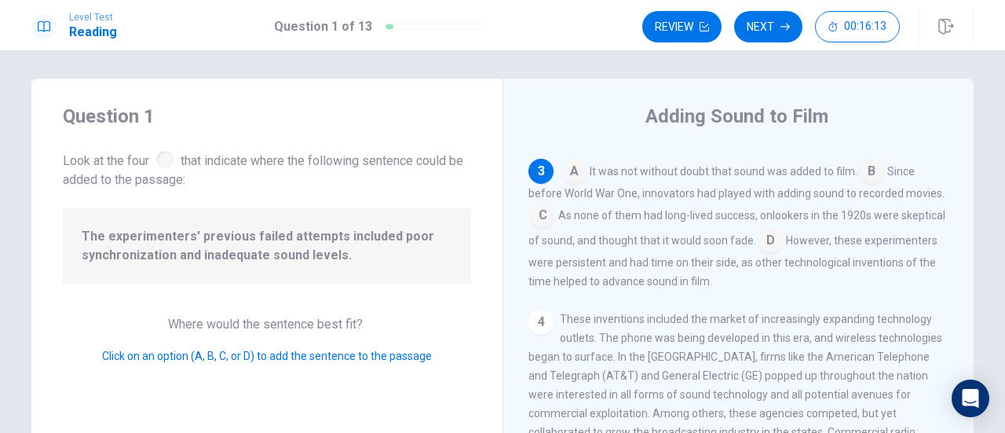
scroll to position [403, 0]
click at [540, 209] on input at bounding box center [542, 217] width 25 height 25
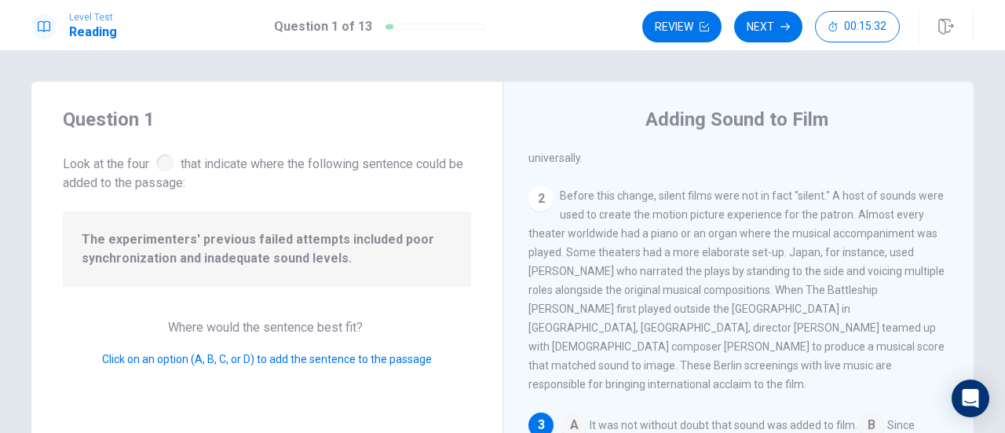
scroll to position [452, 0]
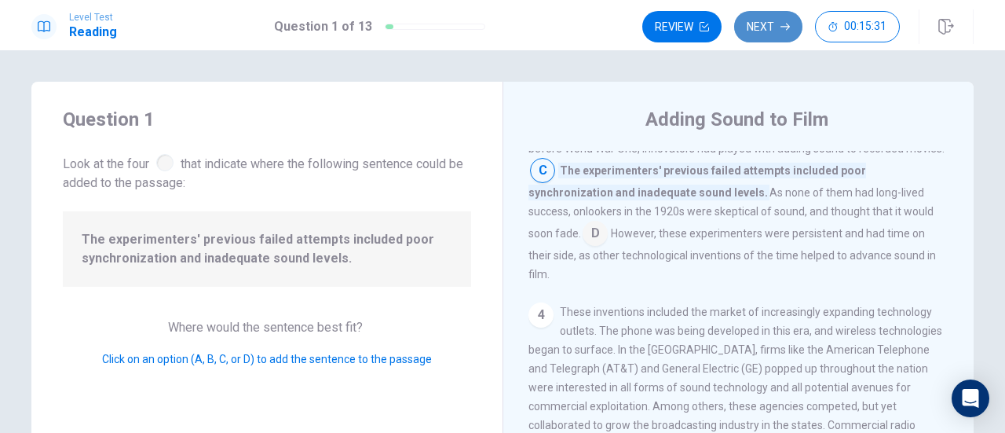
click at [745, 24] on button "Next" at bounding box center [768, 26] width 68 height 31
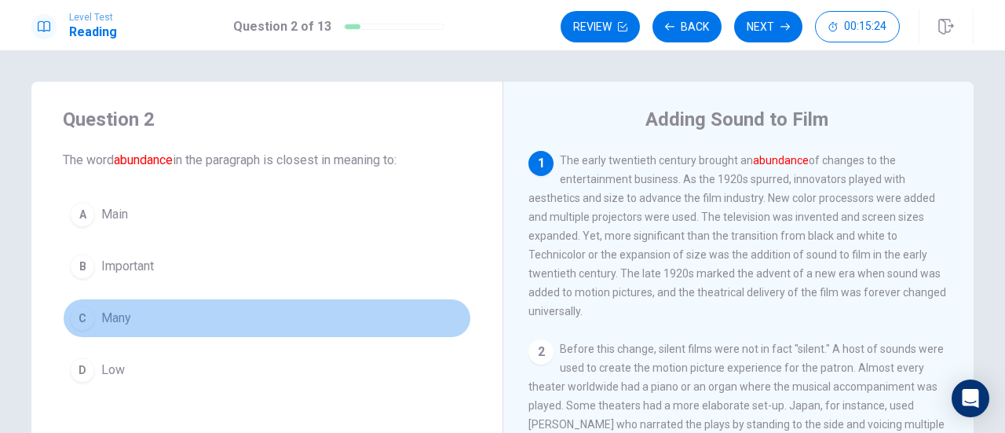
click at [189, 313] on button "C Many" at bounding box center [267, 317] width 408 height 39
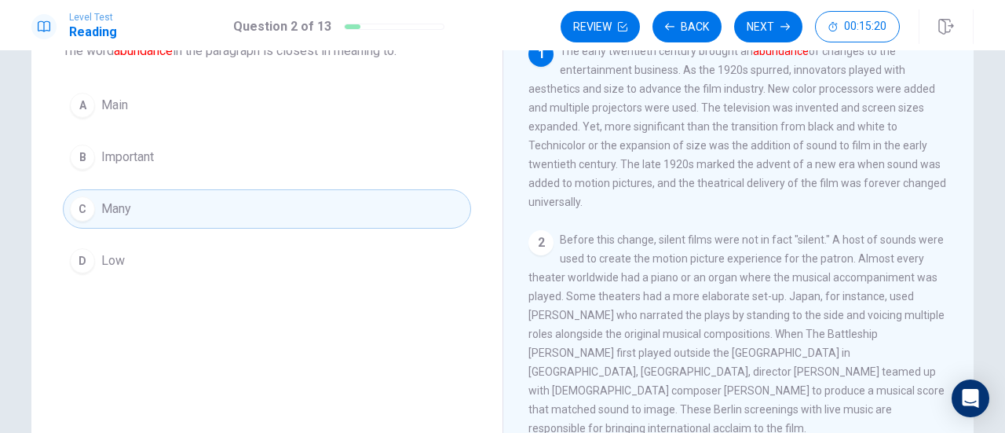
scroll to position [0, 0]
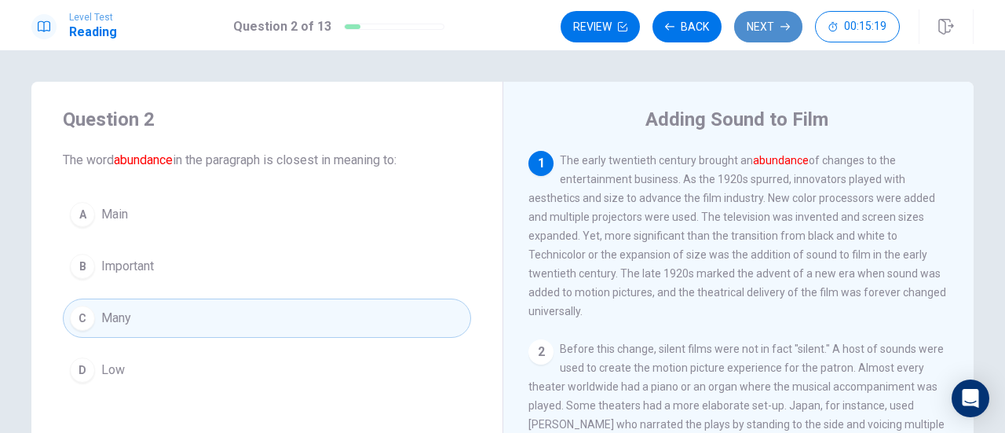
click at [753, 22] on button "Next" at bounding box center [768, 26] width 68 height 31
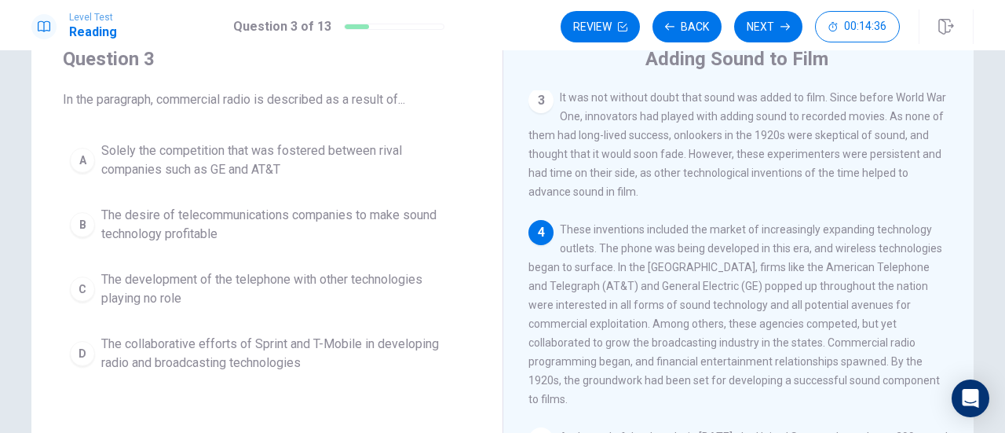
scroll to position [63, 0]
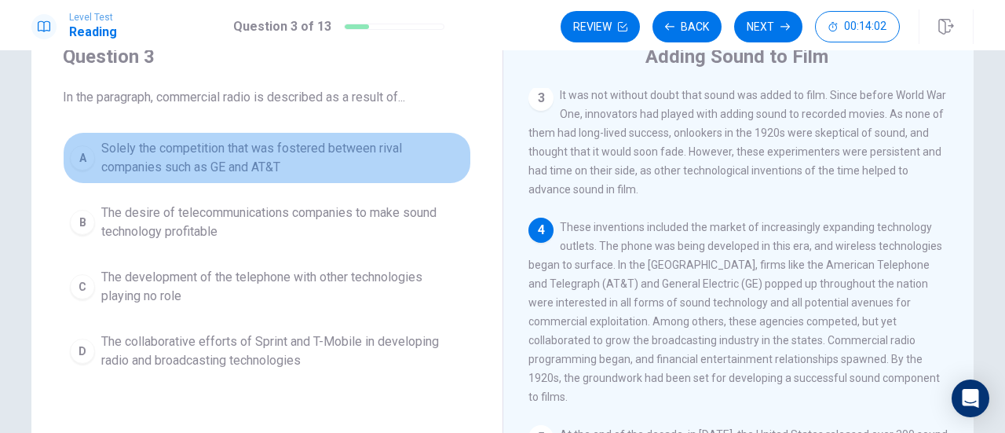
click at [217, 164] on span "Solely the competition that was fostered between rival companies such as GE and…" at bounding box center [282, 158] width 363 height 38
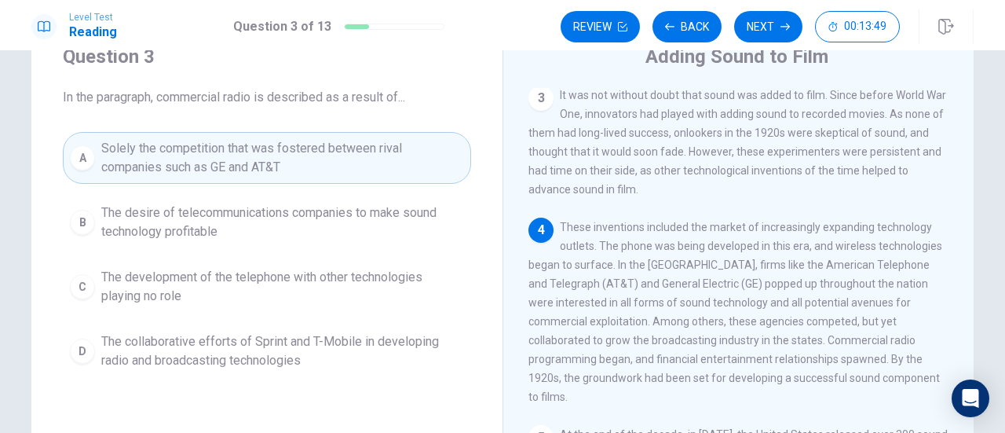
click at [295, 353] on span "The collaborative efforts of Sprint and T-Mobile in developing radio and broadc…" at bounding box center [282, 351] width 363 height 38
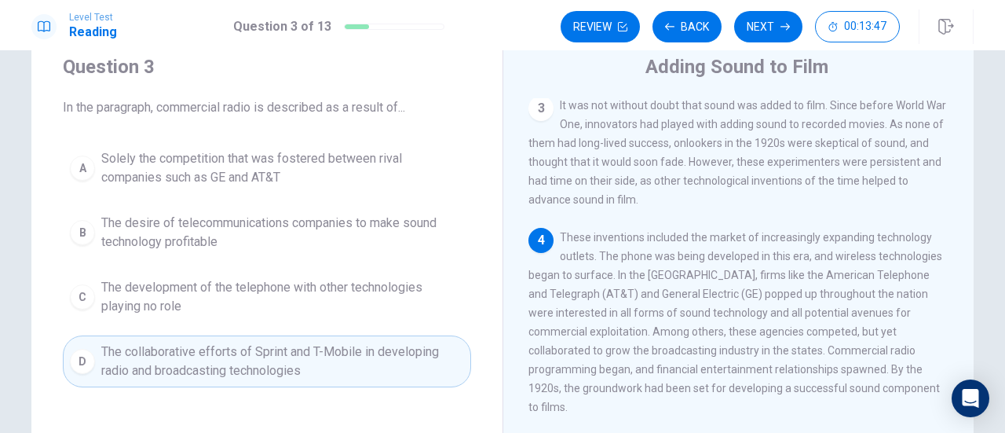
scroll to position [52, 0]
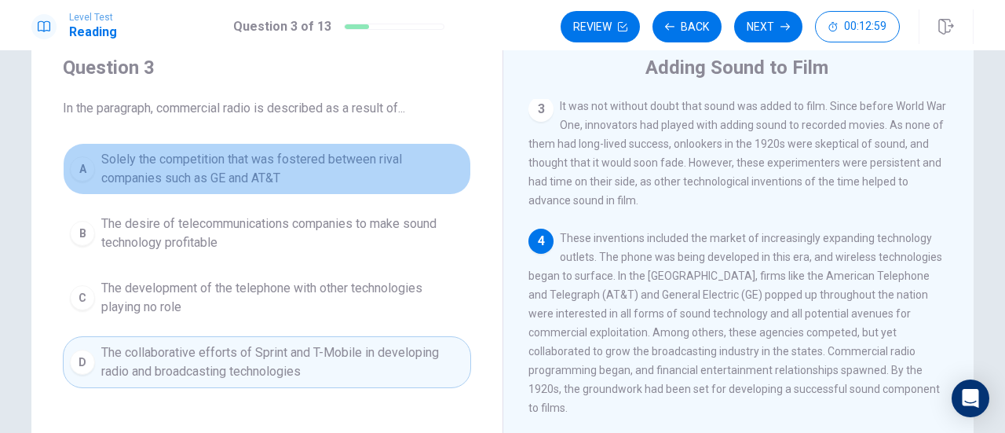
click at [284, 172] on span "Solely the competition that was fostered between rival companies such as GE and…" at bounding box center [282, 169] width 363 height 38
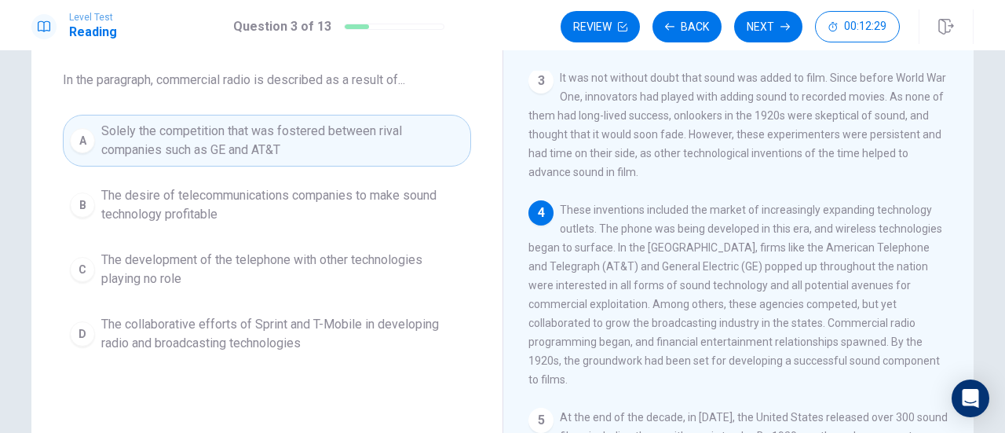
scroll to position [79, 0]
click at [782, 24] on icon "button" at bounding box center [785, 26] width 9 height 9
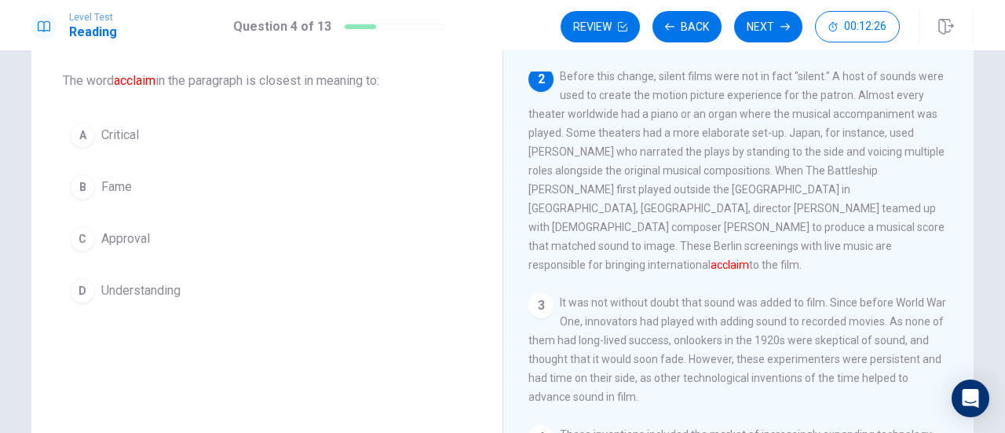
scroll to position [0, 0]
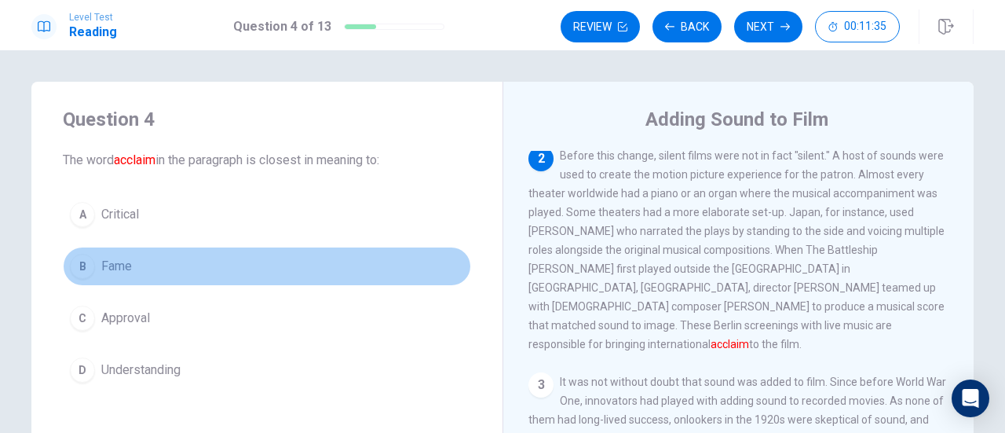
click at [170, 258] on button "B Fame" at bounding box center [267, 266] width 408 height 39
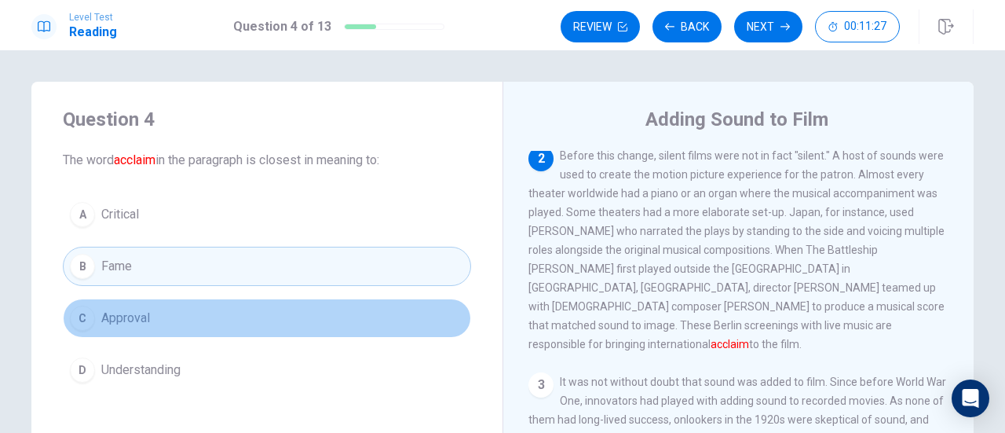
click at [192, 312] on button "C Approval" at bounding box center [267, 317] width 408 height 39
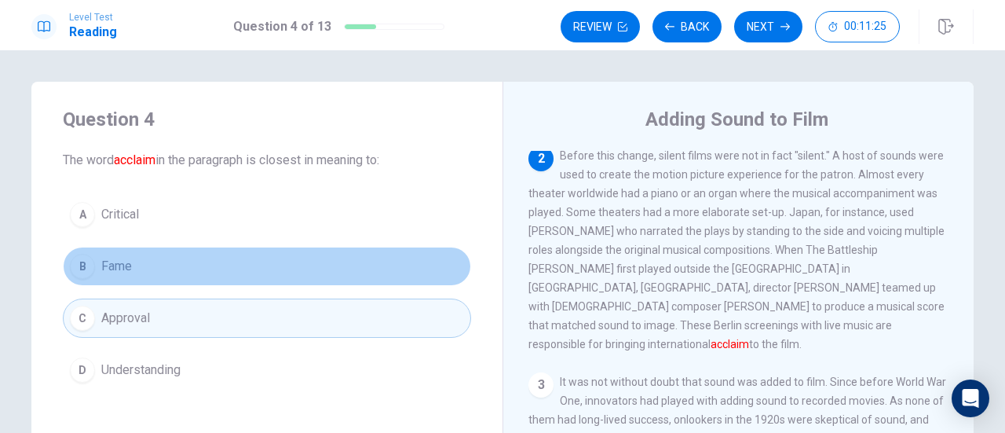
click at [195, 275] on button "B Fame" at bounding box center [267, 266] width 408 height 39
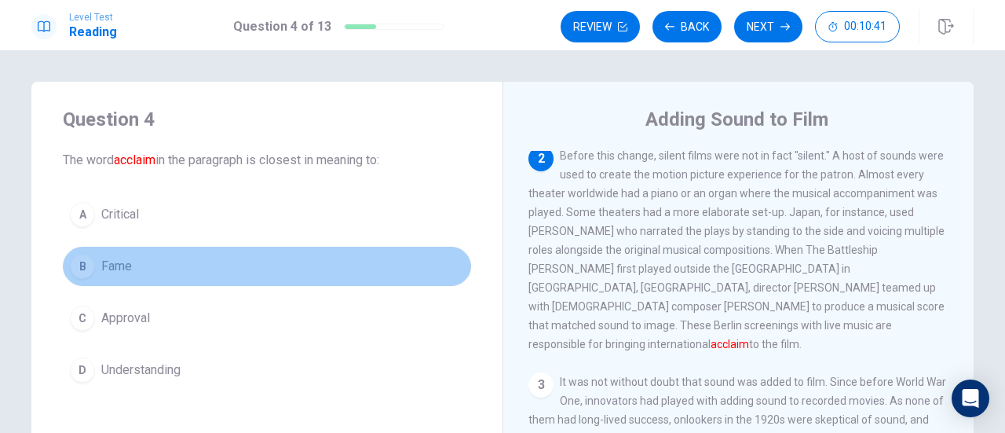
click at [184, 265] on button "B Fame" at bounding box center [267, 266] width 408 height 39
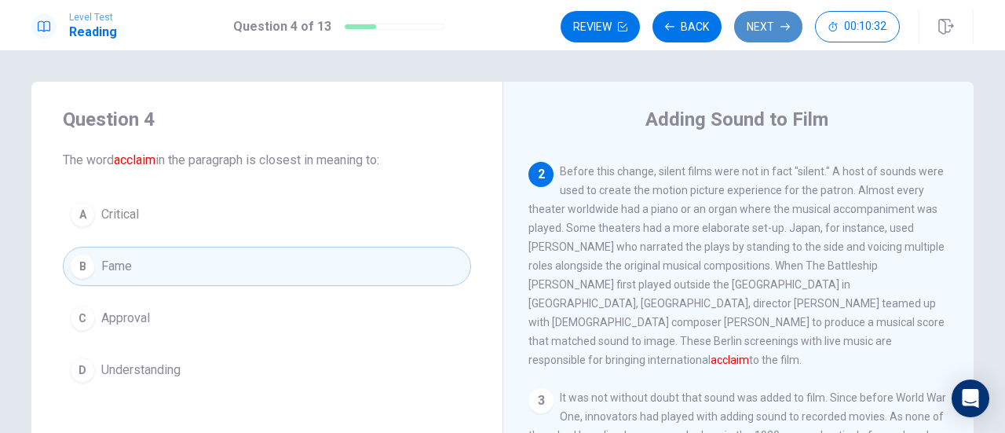
click at [782, 25] on icon "button" at bounding box center [785, 26] width 9 height 9
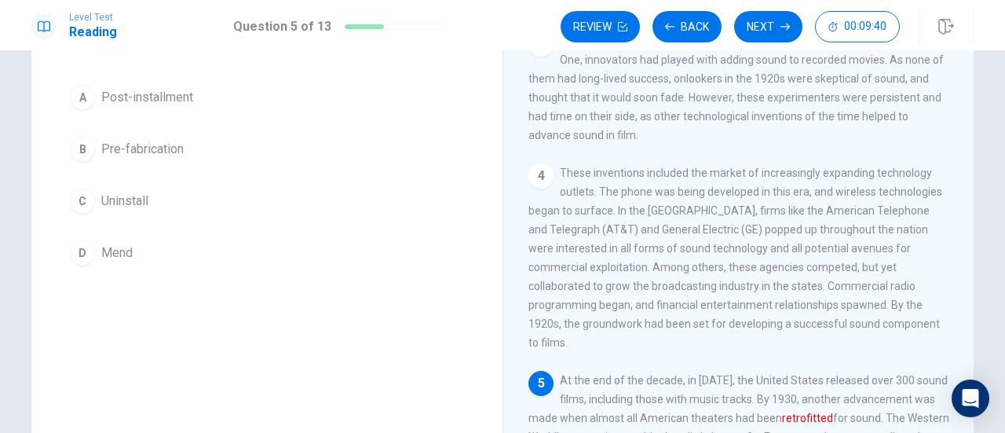
scroll to position [112, 0]
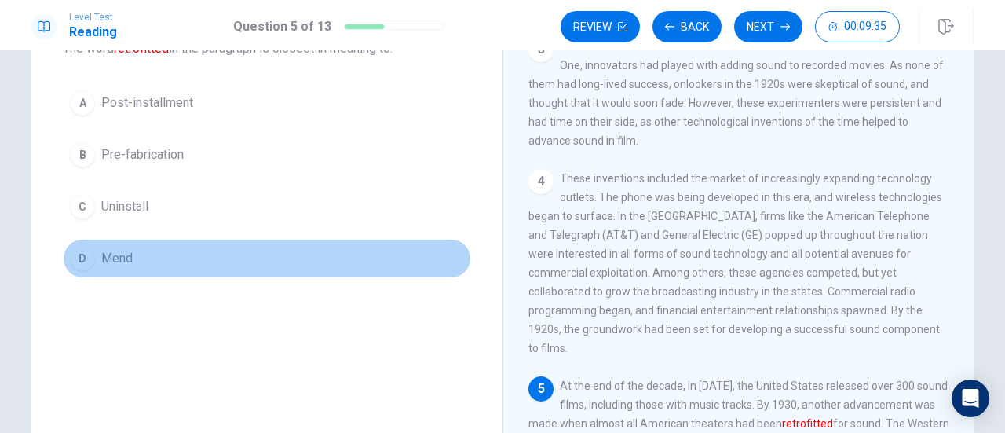
click at [215, 255] on button "D Mend" at bounding box center [267, 258] width 408 height 39
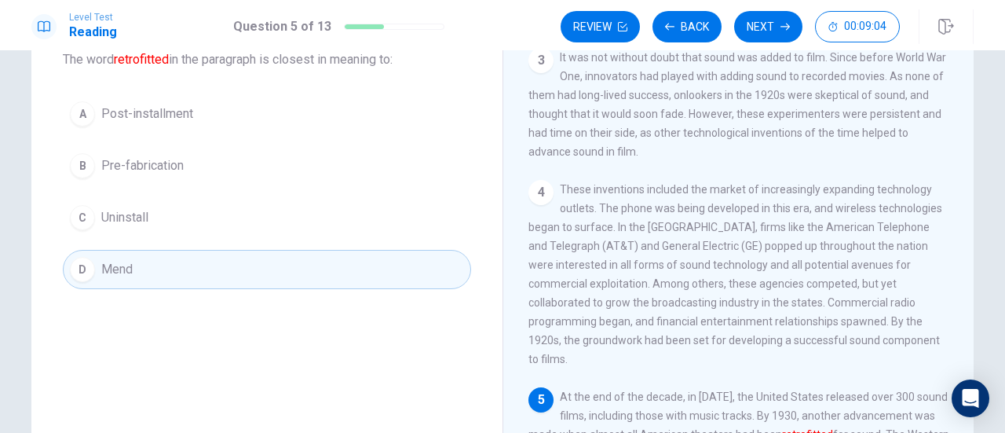
scroll to position [99, 0]
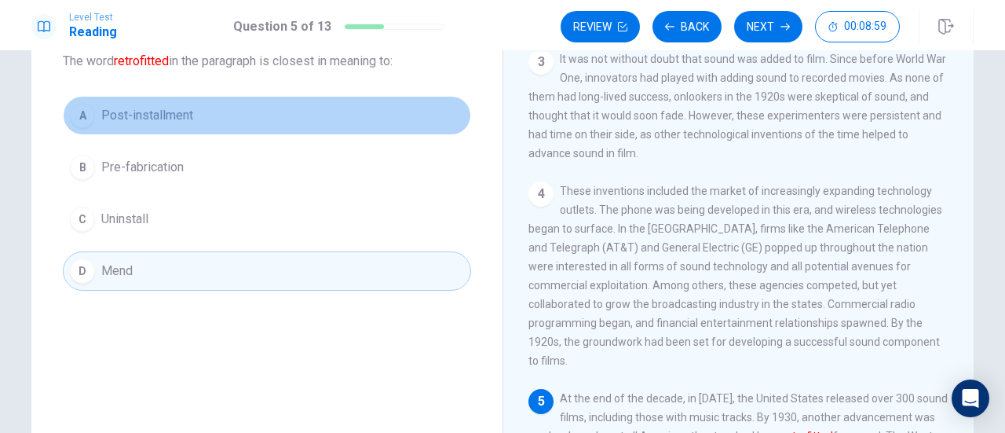
click at [327, 123] on button "A Post-installment" at bounding box center [267, 115] width 408 height 39
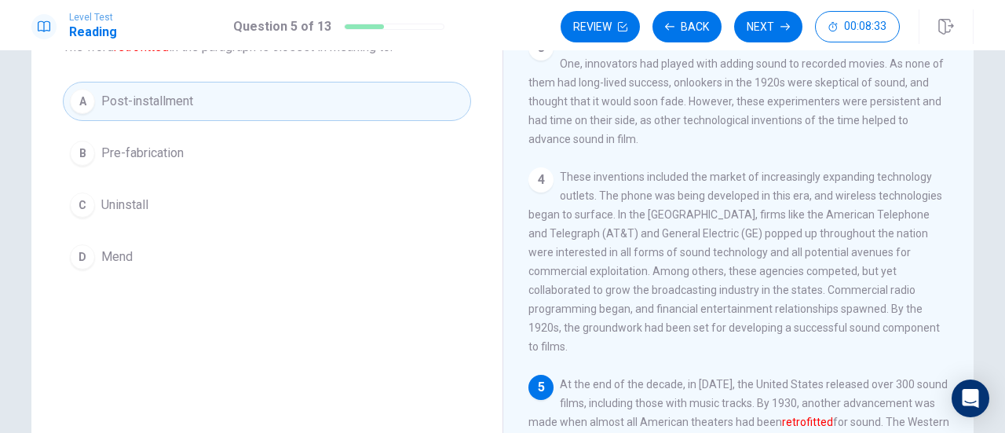
scroll to position [114, 0]
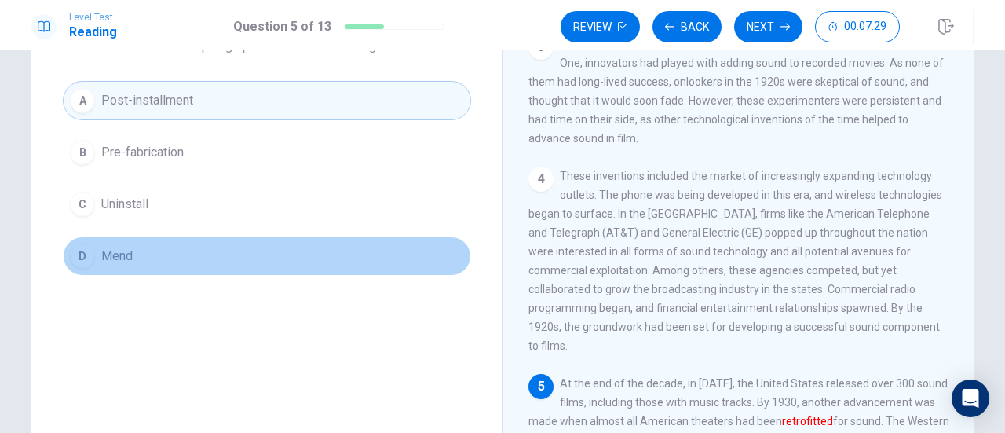
click at [132, 253] on button "D Mend" at bounding box center [267, 255] width 408 height 39
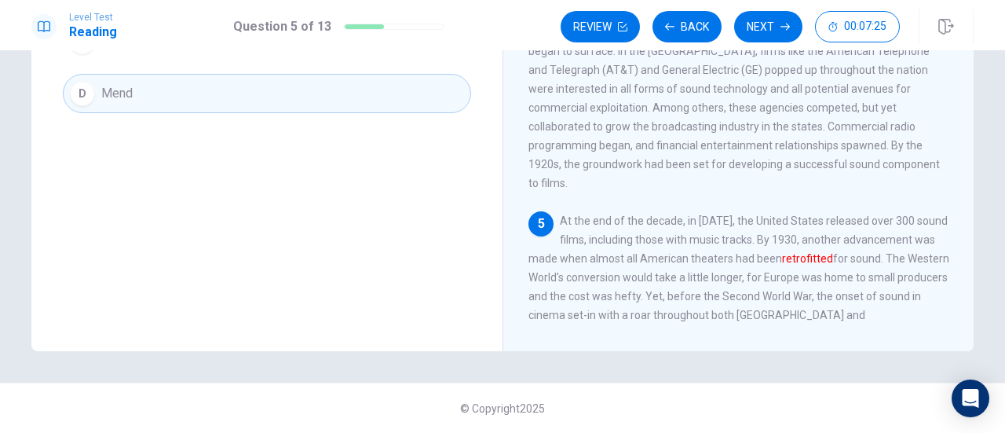
scroll to position [304, 0]
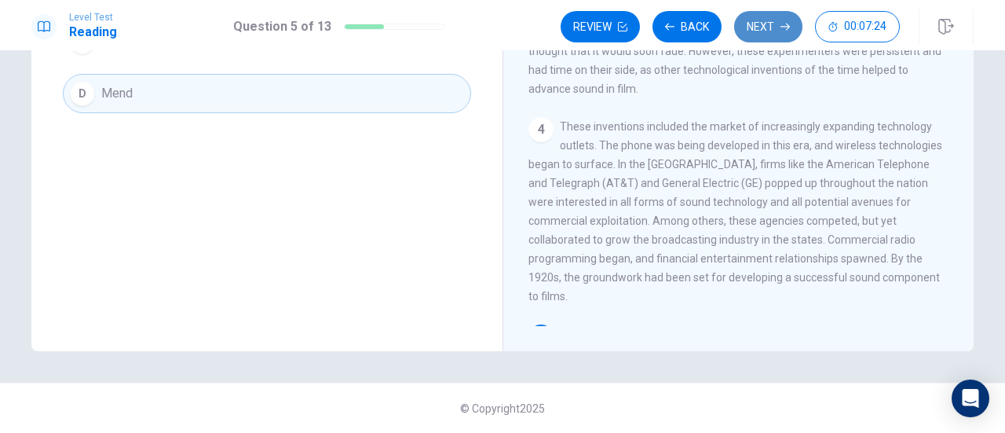
click at [784, 40] on button "Next" at bounding box center [768, 26] width 68 height 31
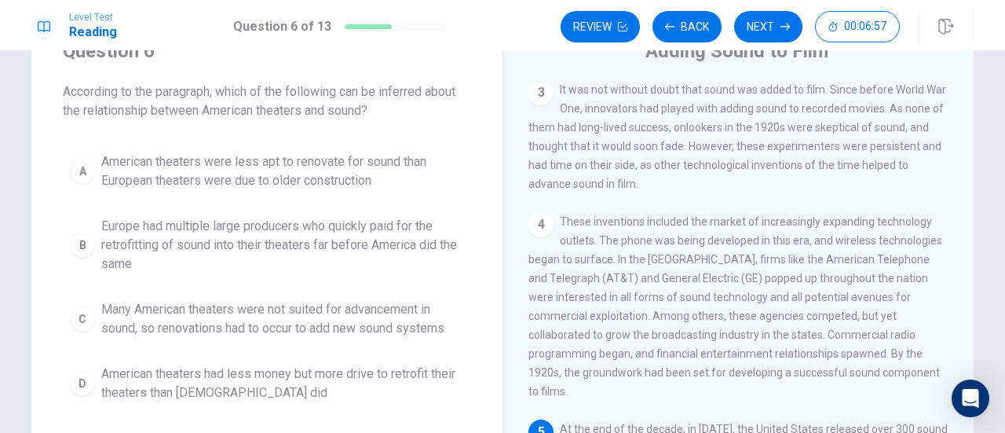
scroll to position [68, 0]
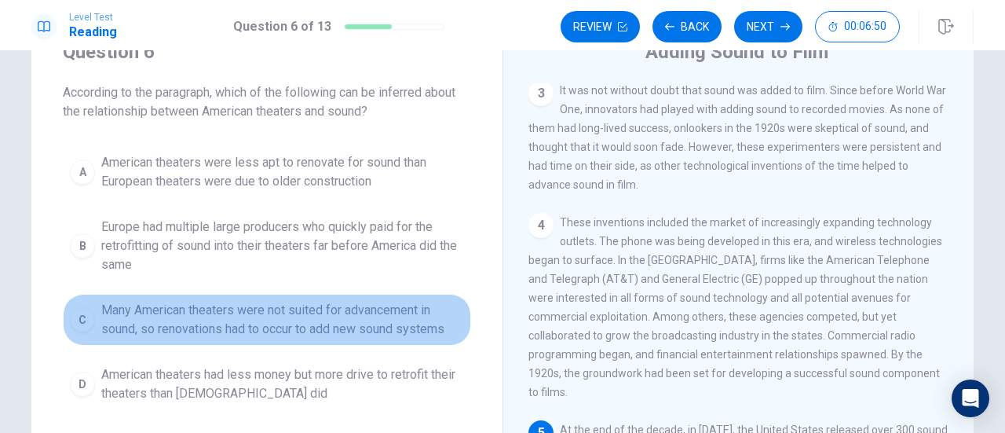
click at [280, 319] on span "Many American theaters were not suited for advancement in sound, so renovations…" at bounding box center [282, 320] width 363 height 38
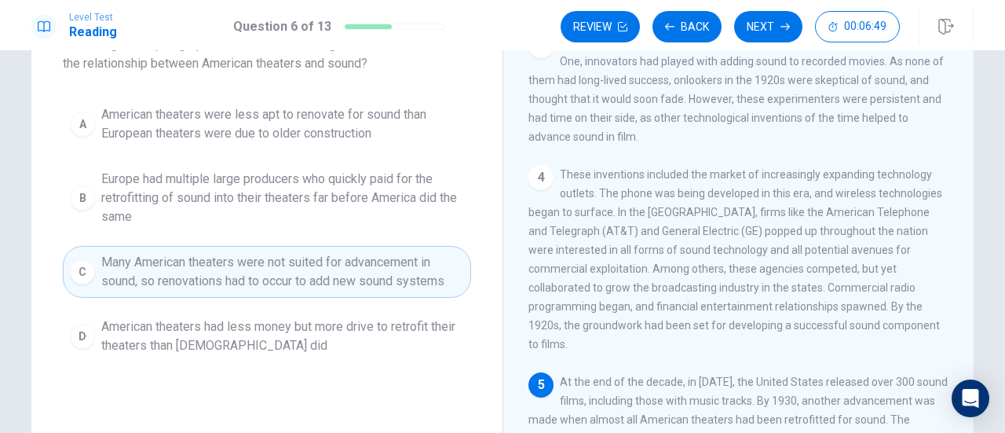
scroll to position [124, 0]
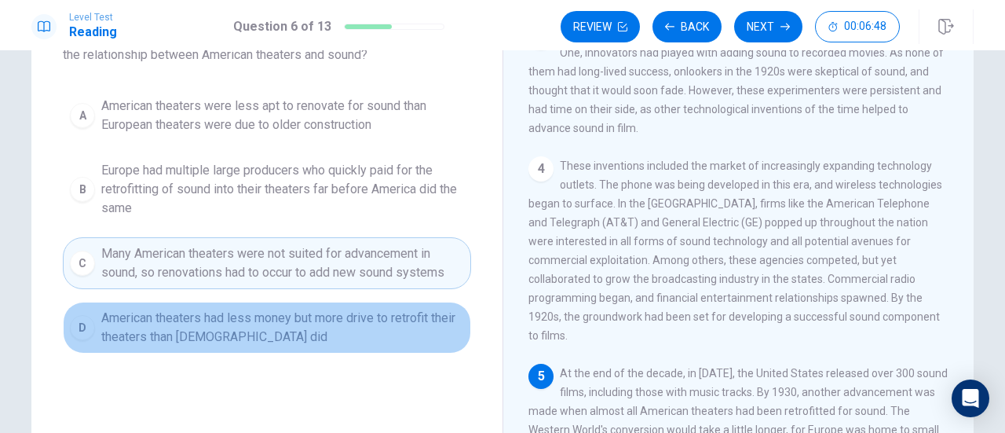
click at [258, 328] on span "American theaters had less money but more drive to retrofit their theaters than…" at bounding box center [282, 328] width 363 height 38
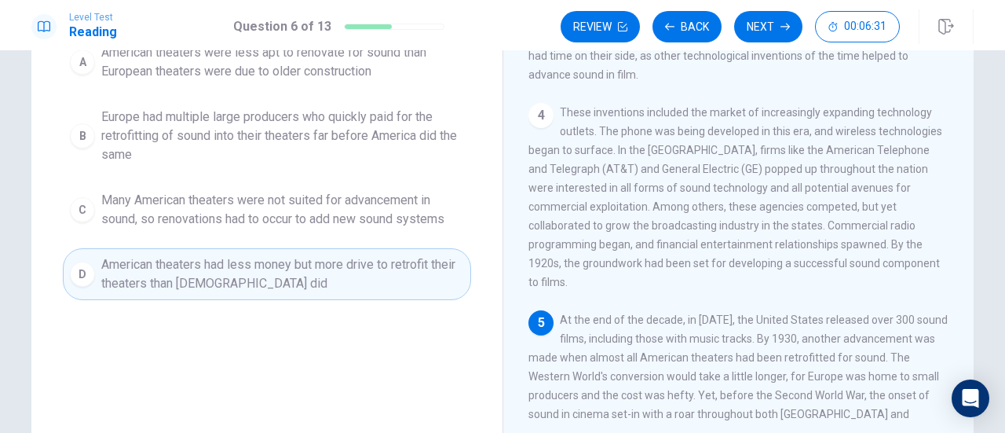
scroll to position [106, 0]
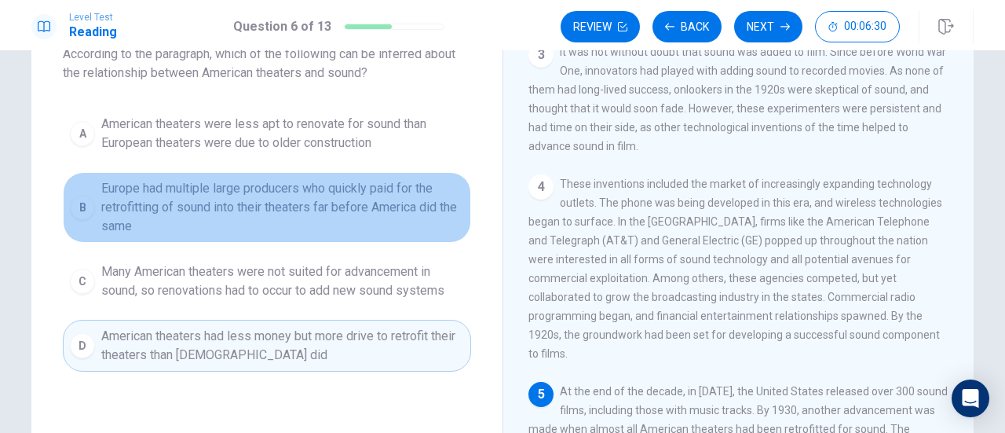
click at [239, 216] on span "Europe had multiple large producers who quickly paid for the retrofitting of so…" at bounding box center [282, 207] width 363 height 57
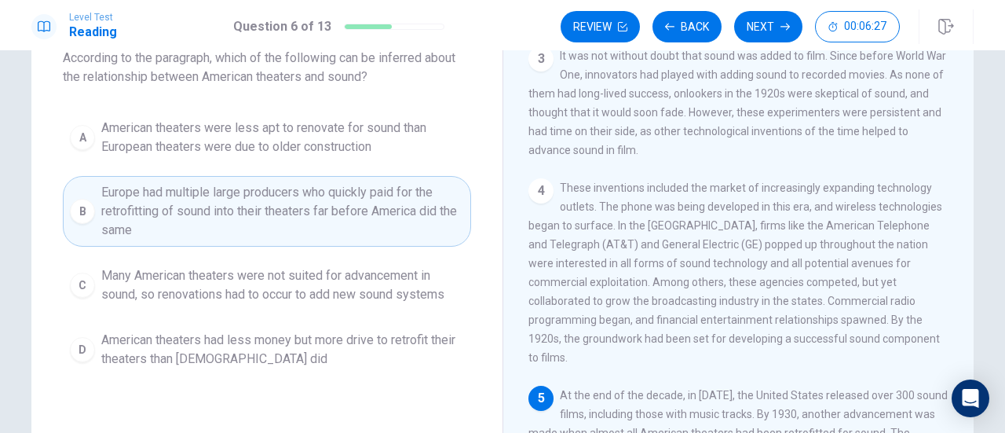
scroll to position [101, 0]
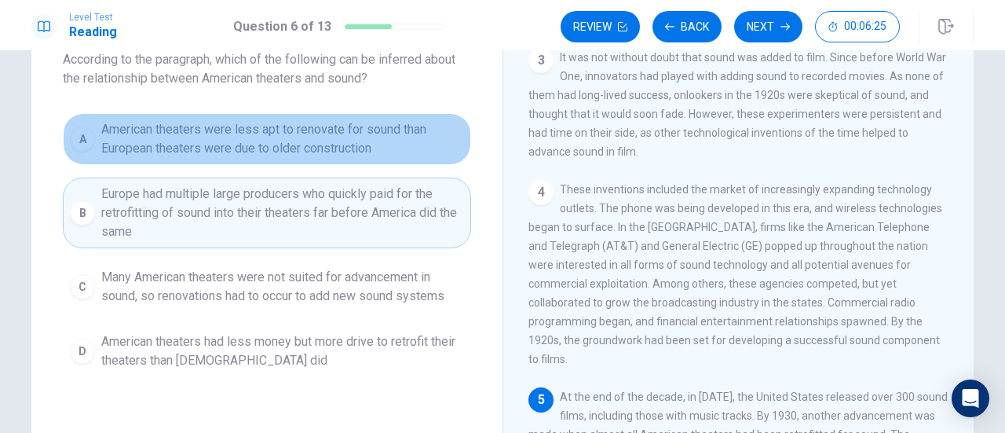
click at [287, 142] on span "American theaters were less apt to renovate for sound than European theaters we…" at bounding box center [282, 139] width 363 height 38
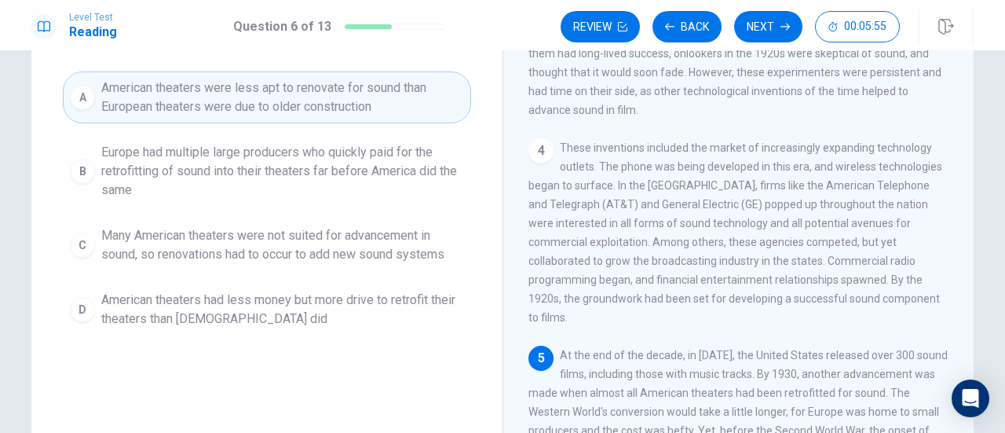
scroll to position [144, 0]
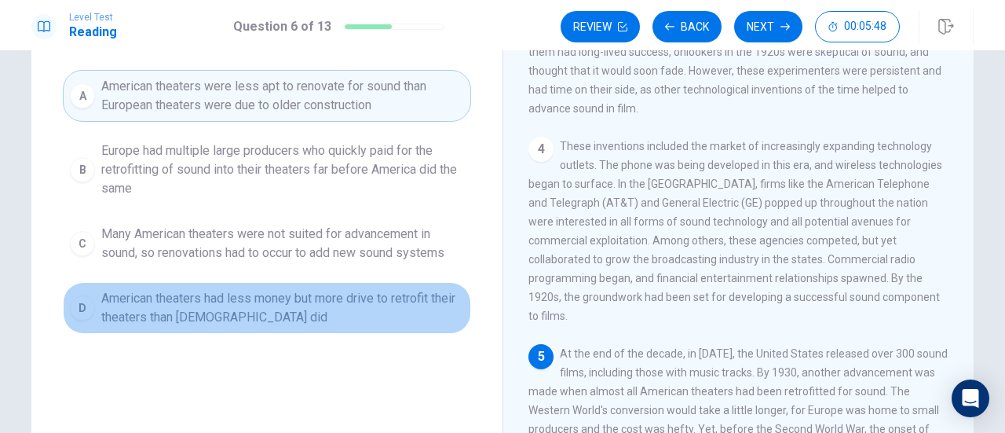
click at [361, 311] on span "American theaters had less money but more drive to retrofit their theaters than…" at bounding box center [282, 308] width 363 height 38
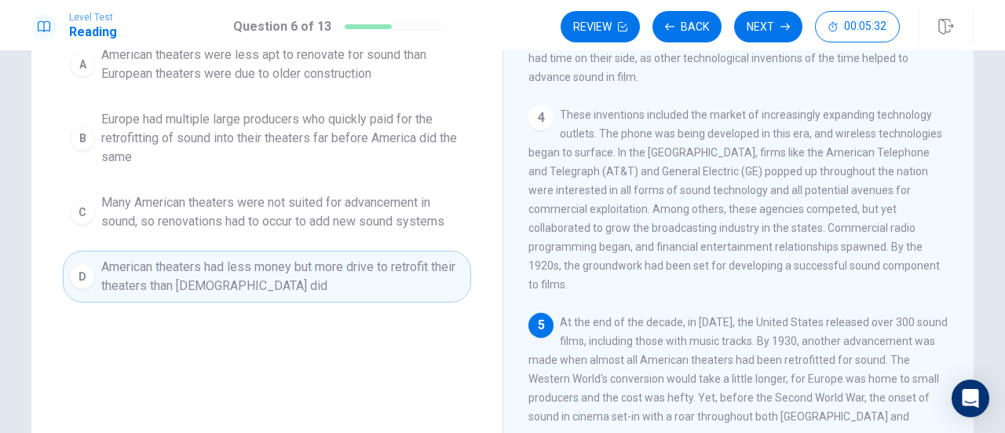
scroll to position [176, 0]
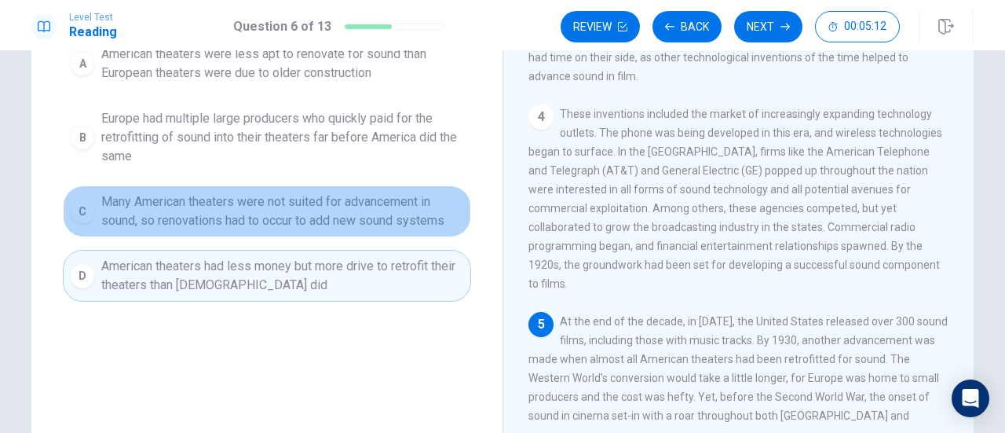
click at [344, 223] on span "Many American theaters were not suited for advancement in sound, so renovations…" at bounding box center [282, 211] width 363 height 38
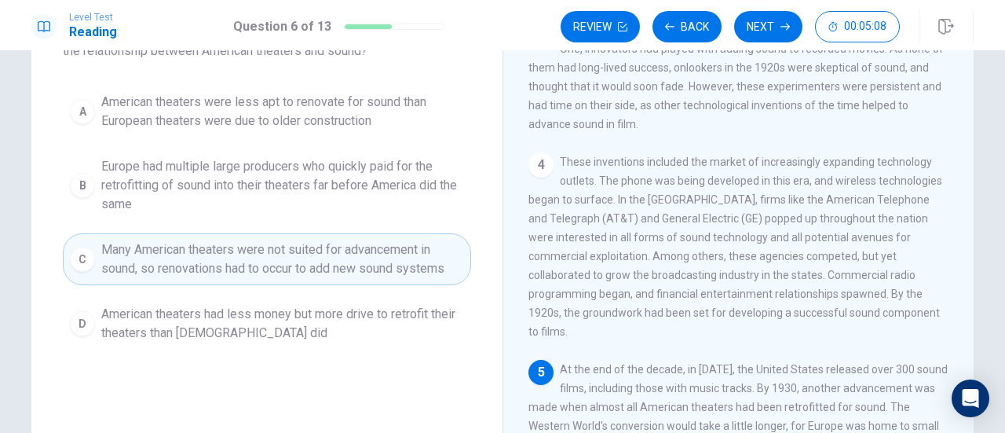
scroll to position [127, 0]
click at [763, 23] on button "Next" at bounding box center [768, 26] width 68 height 31
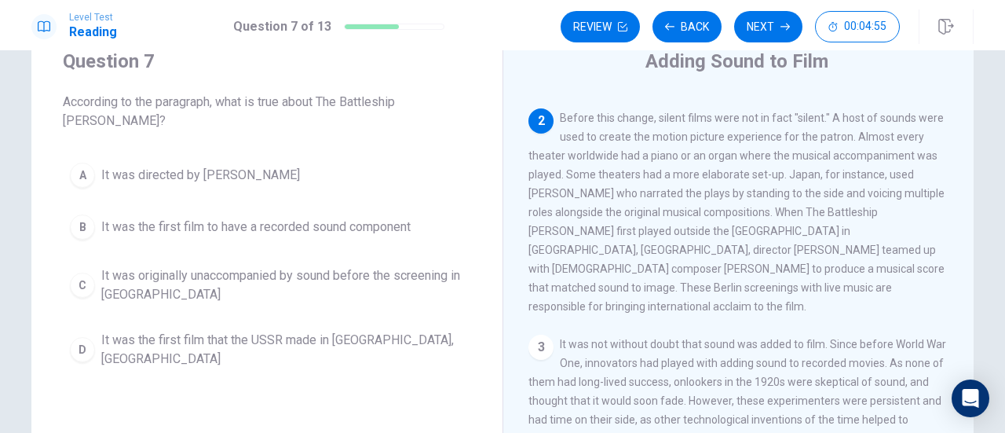
scroll to position [173, 0]
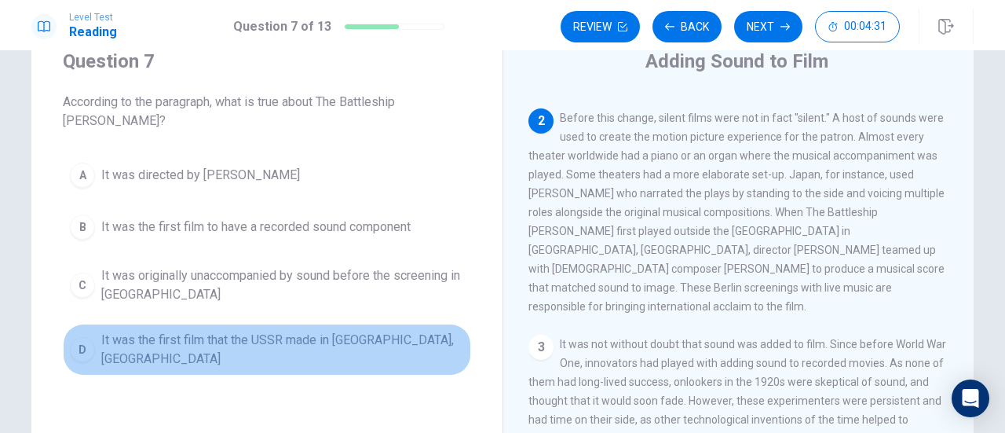
click at [287, 331] on span "It was the first film that the USSR made in Berlin, Germany" at bounding box center [282, 350] width 363 height 38
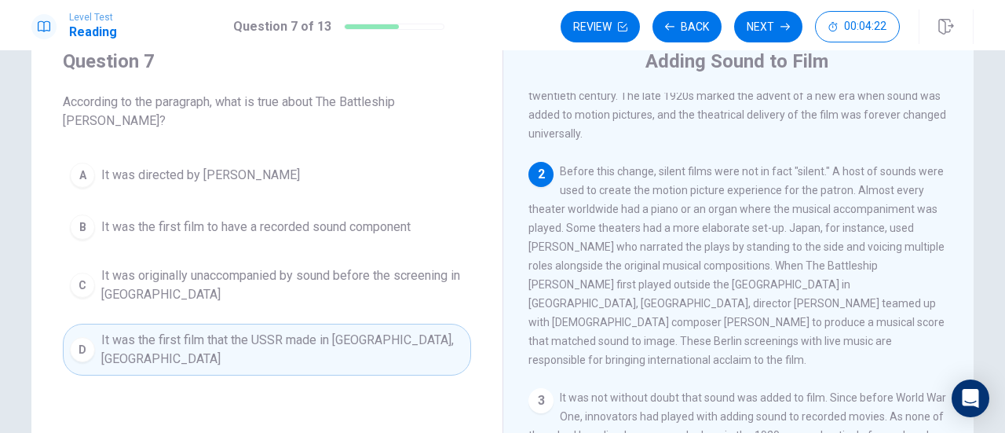
scroll to position [127, 0]
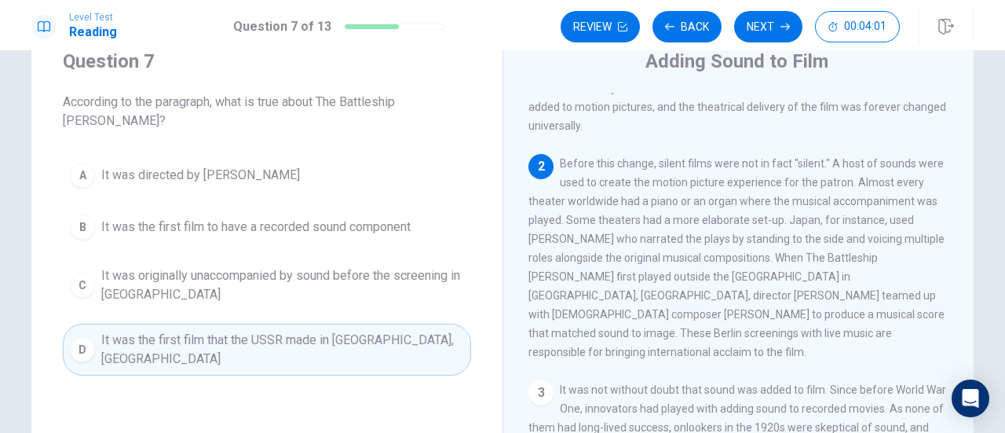
click at [283, 266] on span "It was originally unaccompanied by sound before the screening in Germany" at bounding box center [282, 285] width 363 height 38
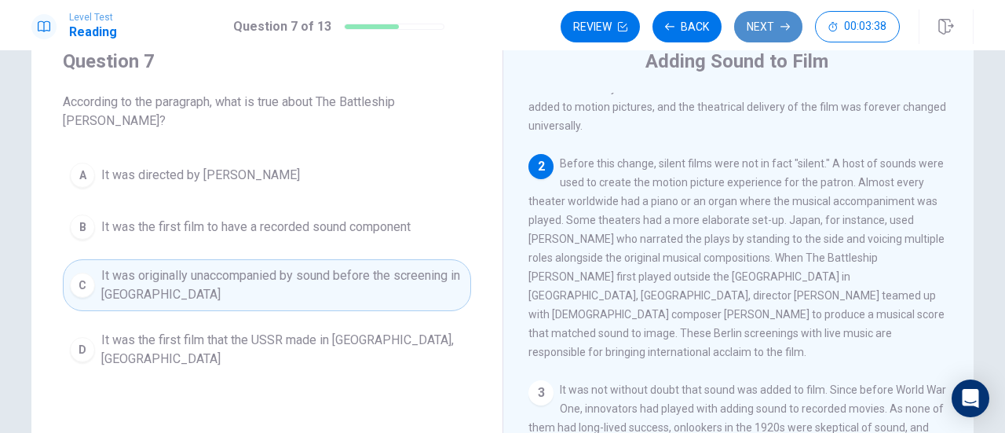
click at [782, 35] on button "Next" at bounding box center [768, 26] width 68 height 31
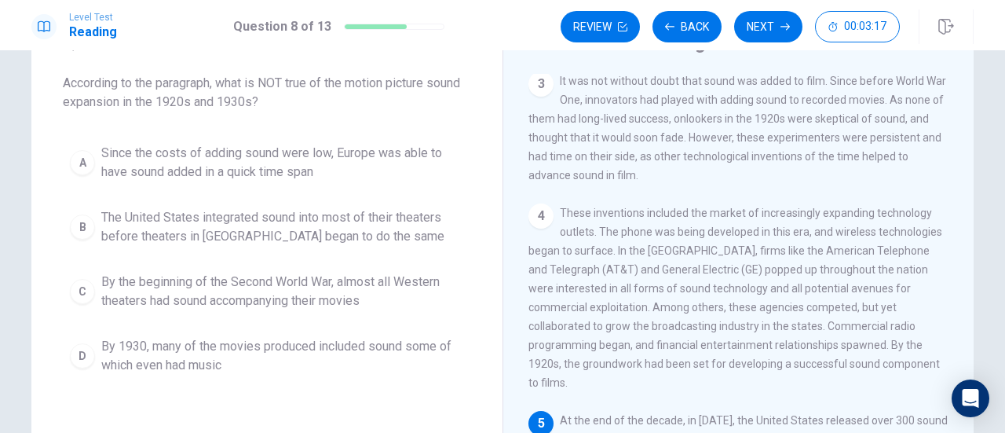
scroll to position [70, 0]
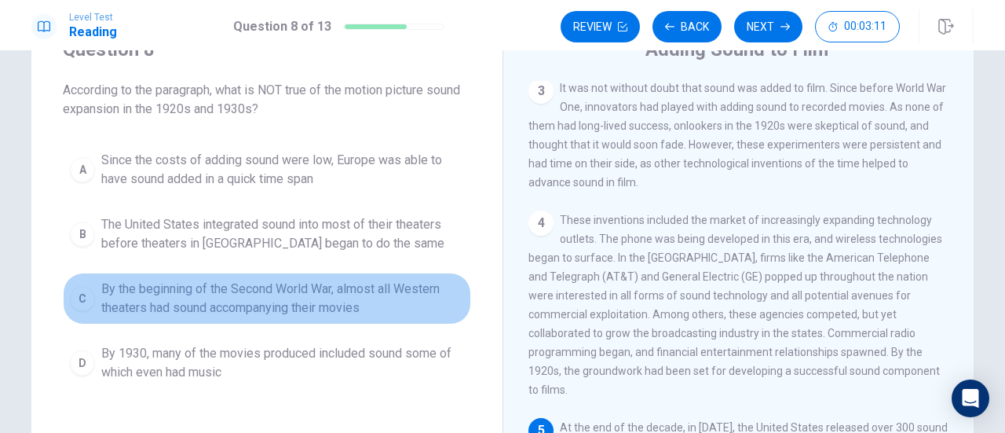
click at [368, 308] on span "By the beginning of the Second World War, almost all Western theaters had sound…" at bounding box center [282, 299] width 363 height 38
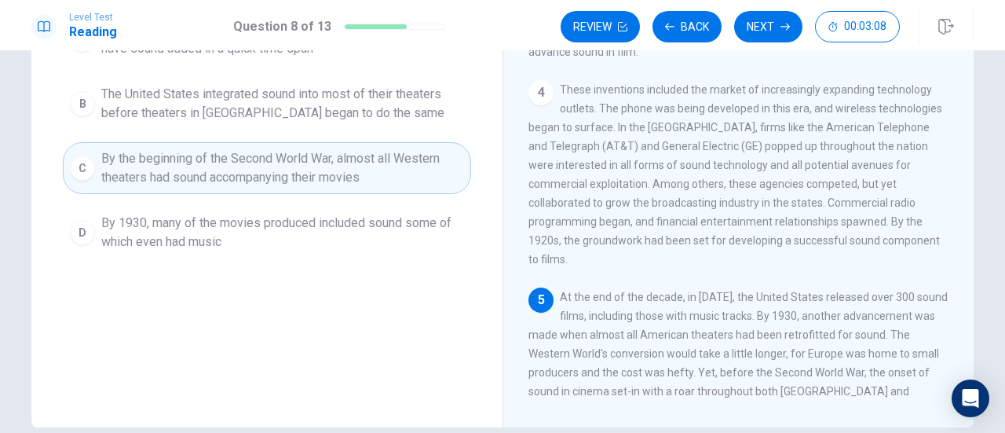
scroll to position [196, 0]
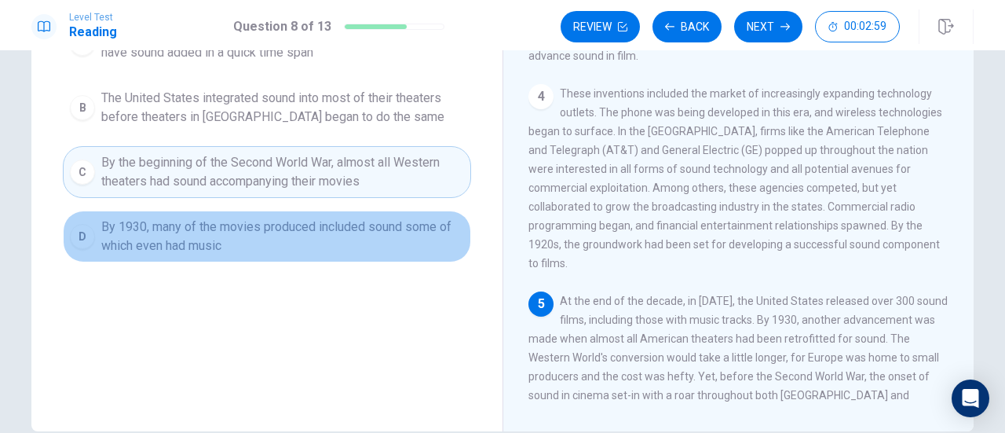
click at [378, 229] on span "By 1930, many of the movies produced included sound some of which even had music" at bounding box center [282, 237] width 363 height 38
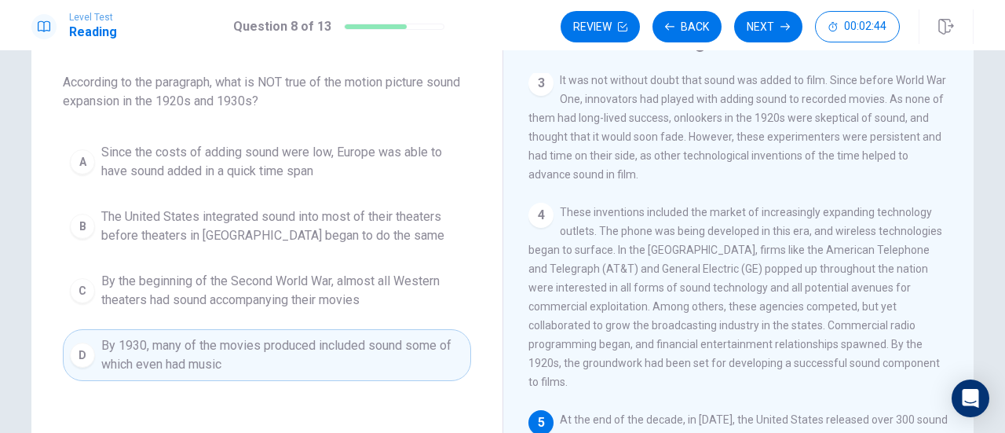
scroll to position [79, 0]
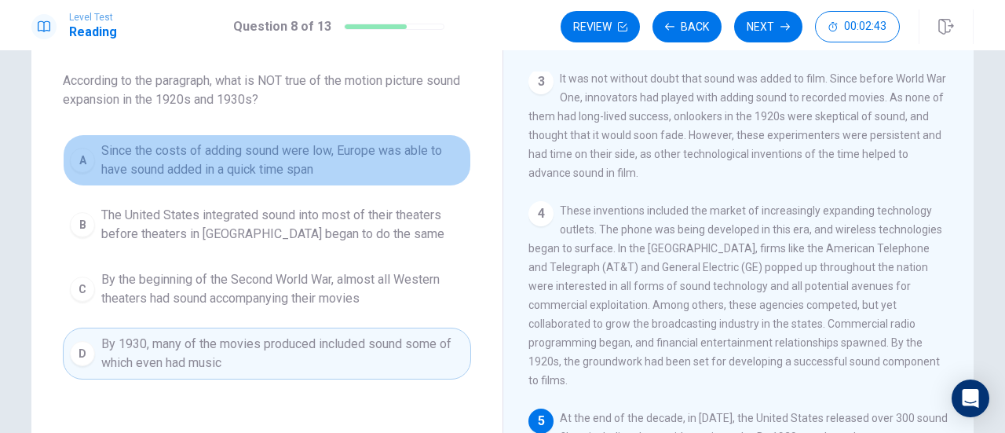
click at [353, 159] on span "Since the costs of adding sound were low, Europe was able to have sound added i…" at bounding box center [282, 160] width 363 height 38
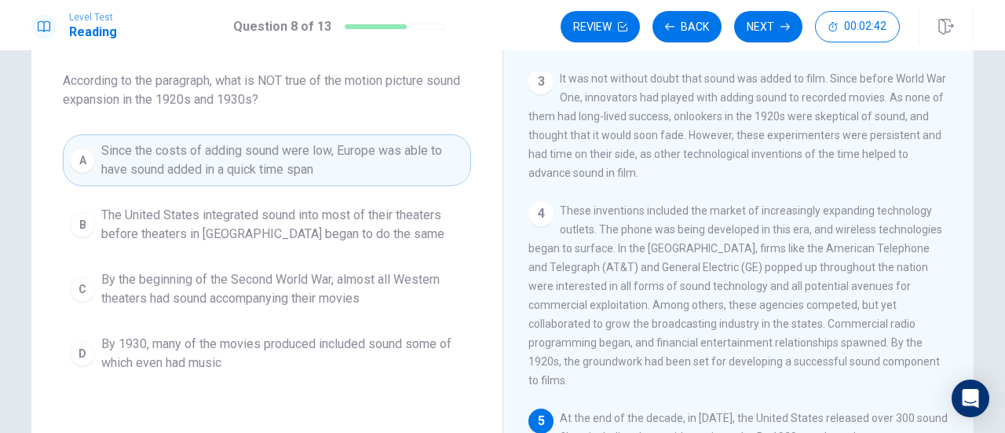
scroll to position [276, 0]
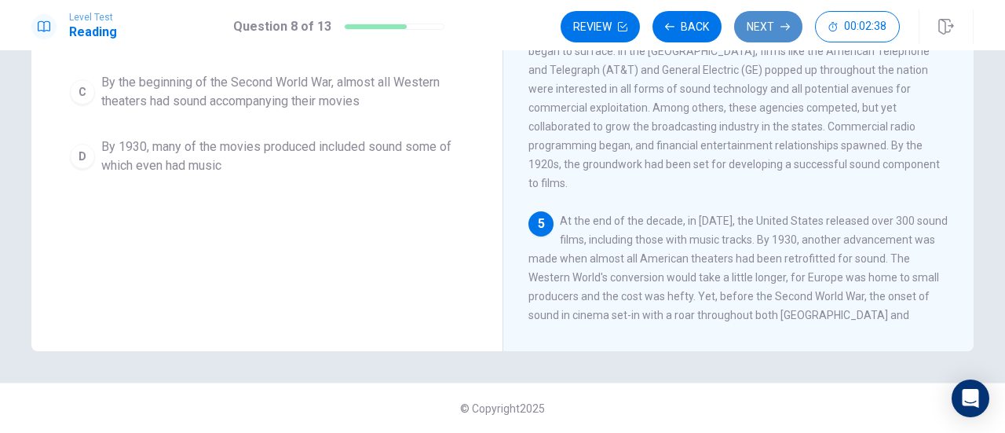
click at [767, 20] on button "Next" at bounding box center [768, 26] width 68 height 31
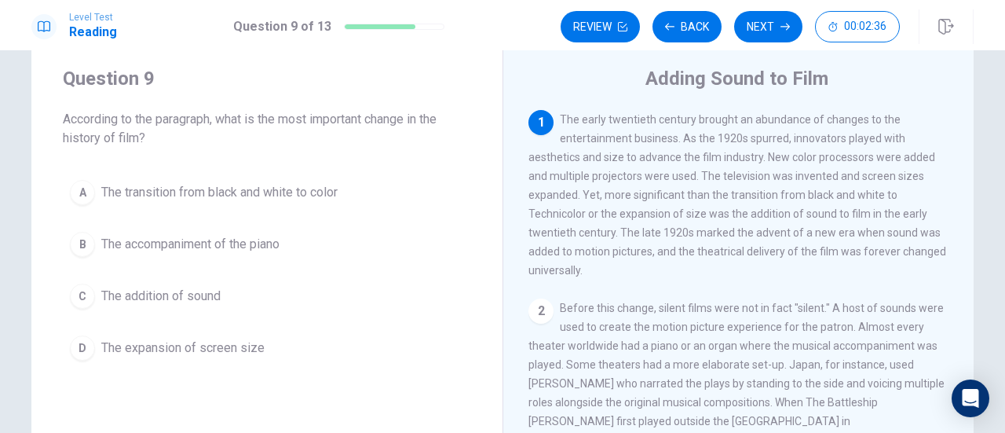
scroll to position [49, 0]
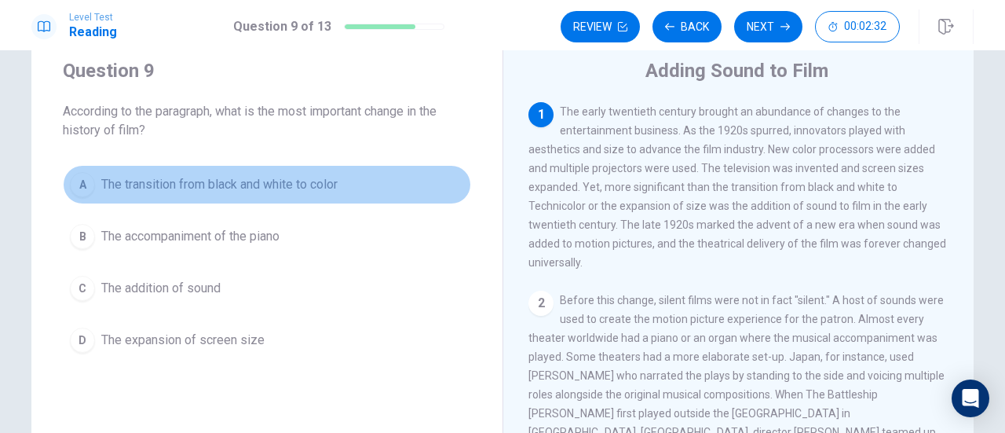
click at [330, 194] on button "A The transition from black and white to color" at bounding box center [267, 184] width 408 height 39
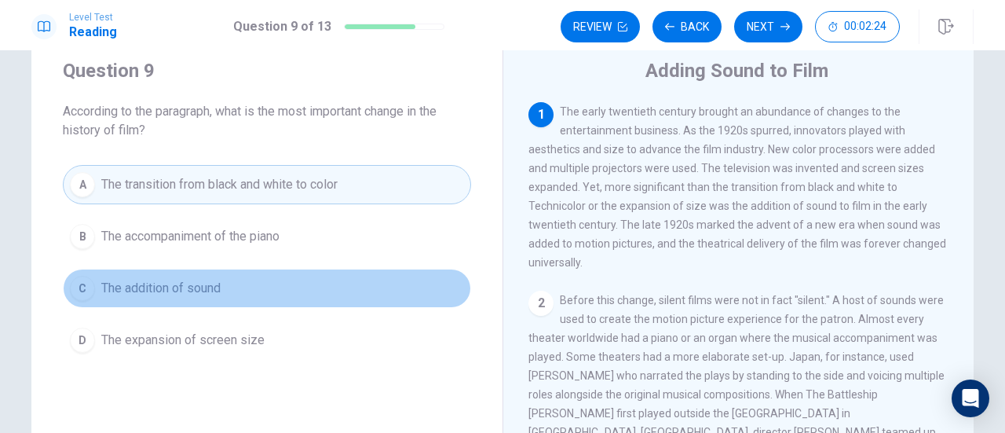
click at [247, 286] on button "C The addition of sound" at bounding box center [267, 288] width 408 height 39
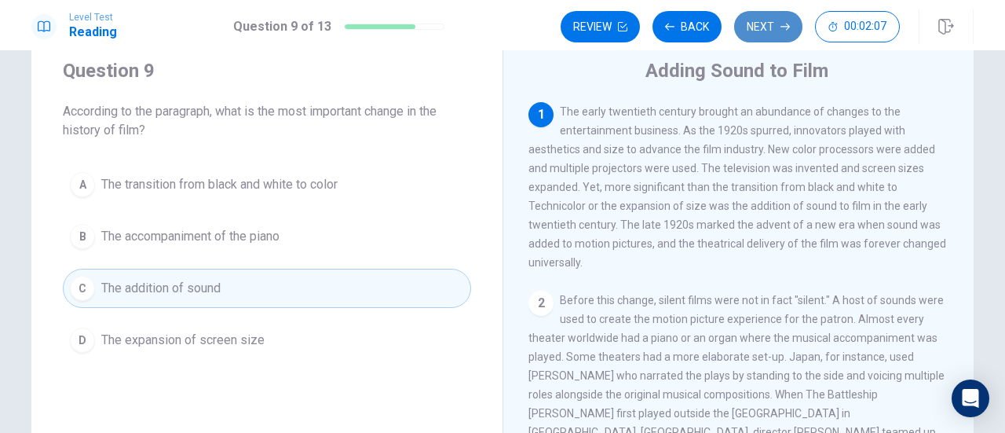
click at [771, 42] on button "Next" at bounding box center [768, 26] width 68 height 31
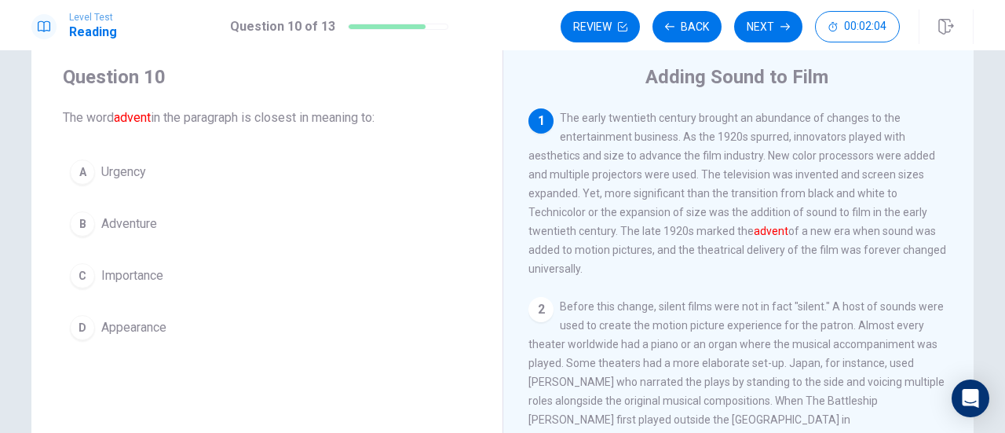
scroll to position [42, 0]
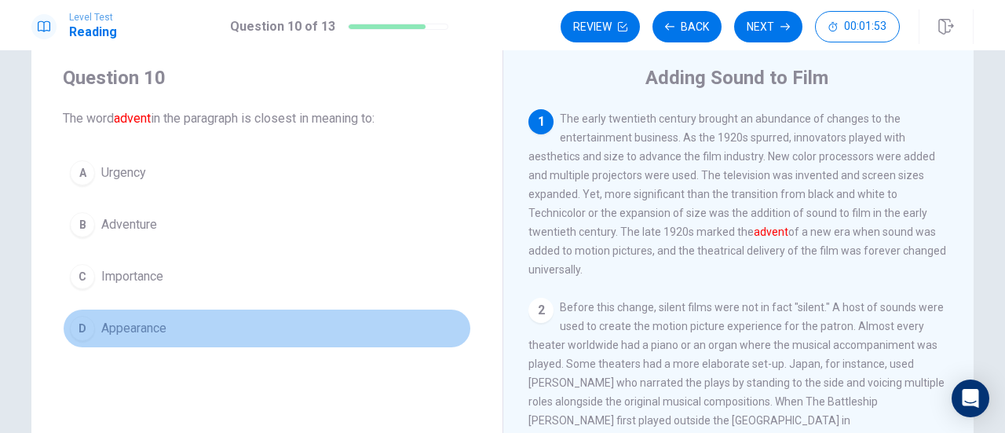
click at [191, 321] on button "D Appearance" at bounding box center [267, 328] width 408 height 39
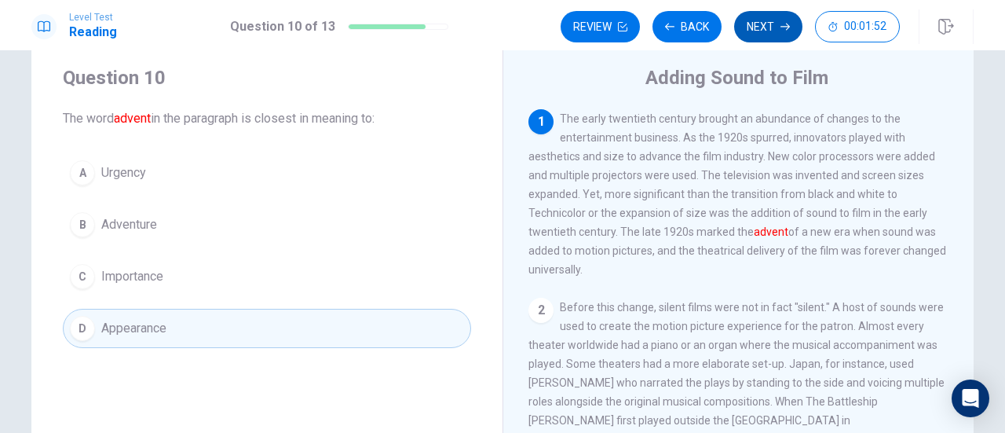
click at [746, 31] on button "Next" at bounding box center [768, 26] width 68 height 31
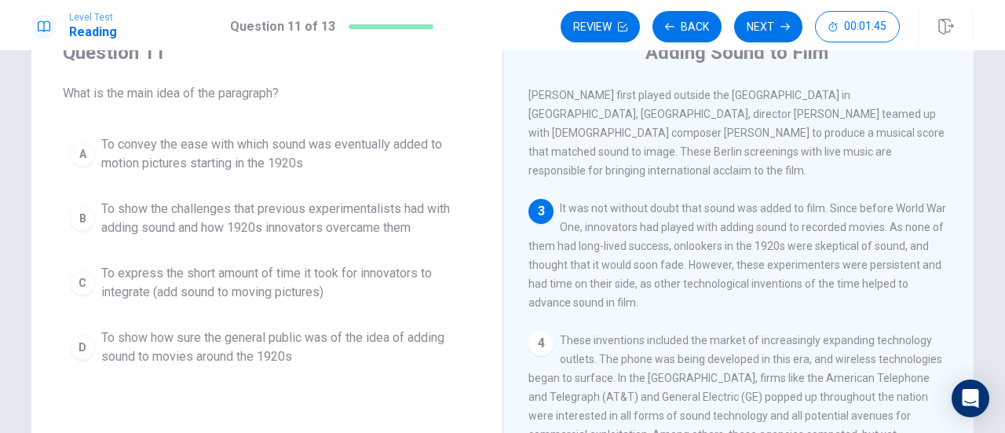
scroll to position [302, 0]
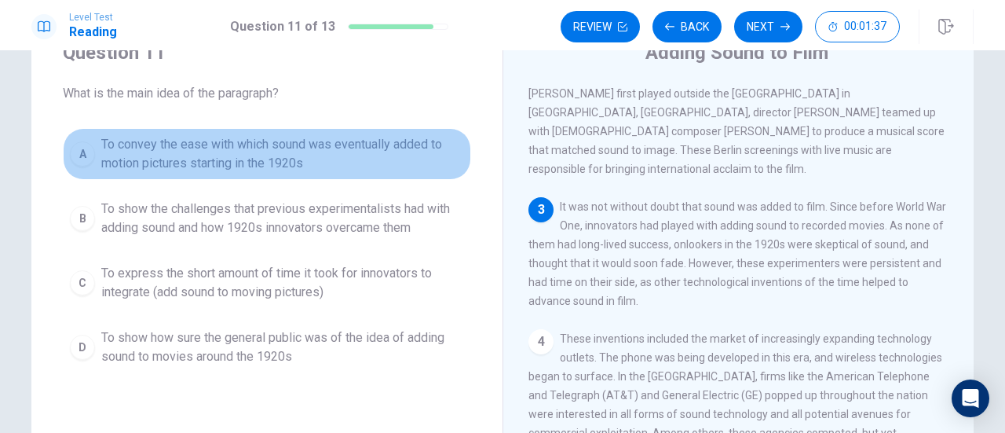
click at [279, 152] on span "To convey the ease with which sound was eventually added to motion pictures sta…" at bounding box center [282, 154] width 363 height 38
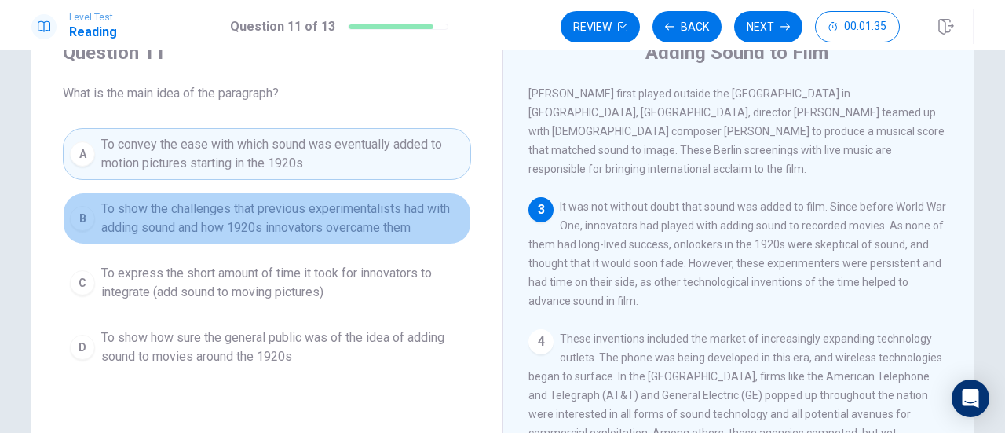
click at [269, 220] on span "To show the challenges that previous experimentalists had with adding sound and…" at bounding box center [282, 219] width 363 height 38
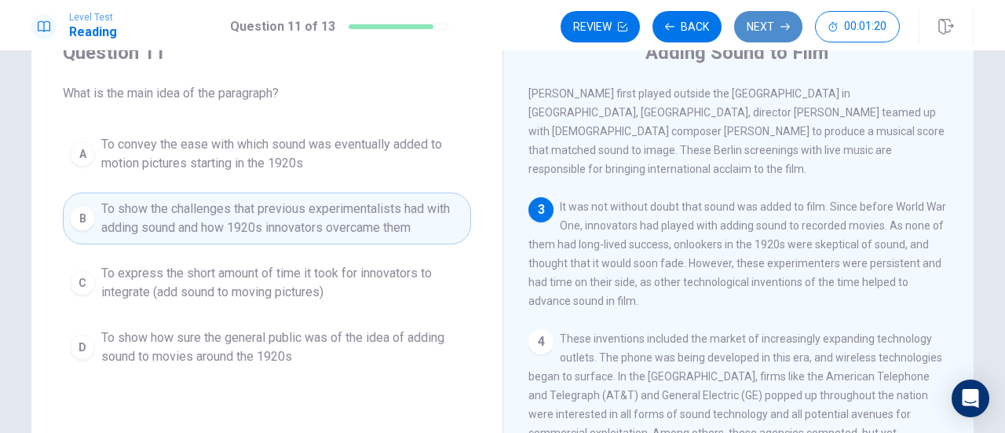
click at [763, 24] on button "Next" at bounding box center [768, 26] width 68 height 31
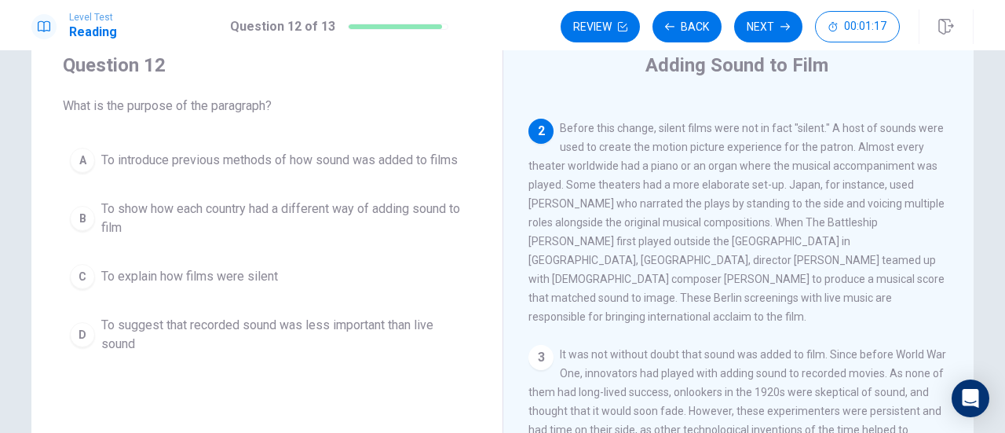
scroll to position [163, 0]
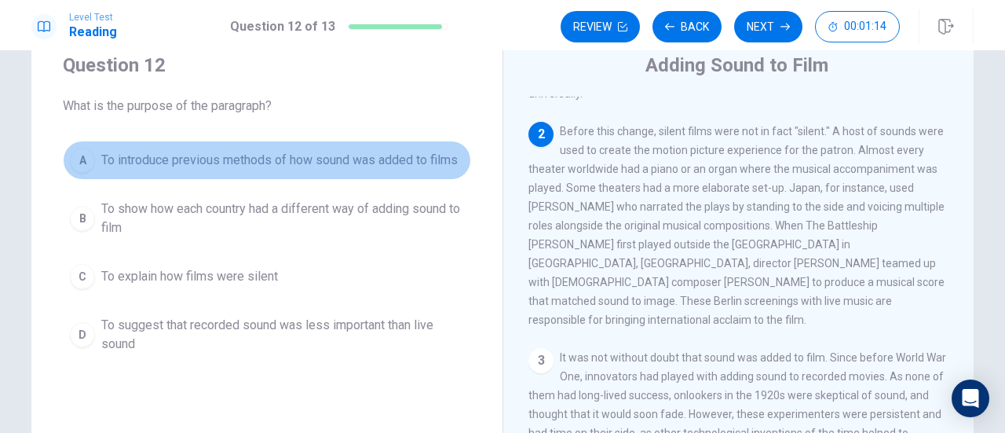
click at [322, 161] on span "To introduce previous methods of how sound was added to films" at bounding box center [279, 160] width 357 height 19
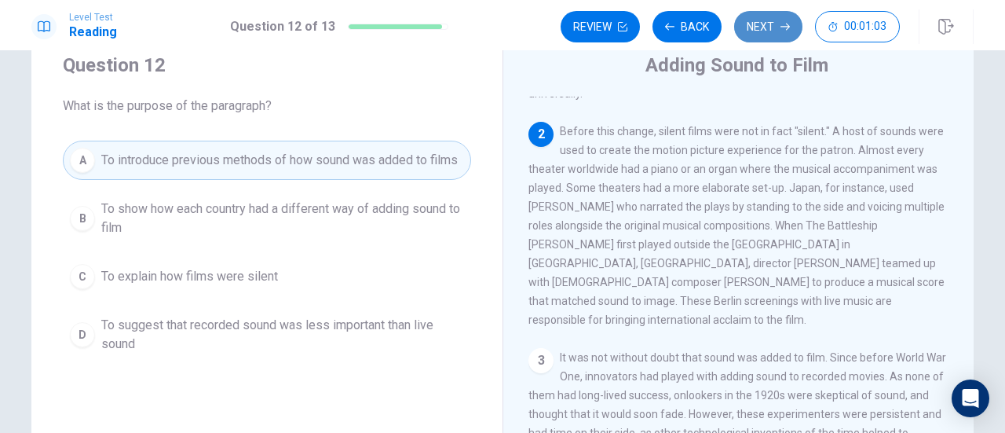
click at [771, 35] on button "Next" at bounding box center [768, 26] width 68 height 31
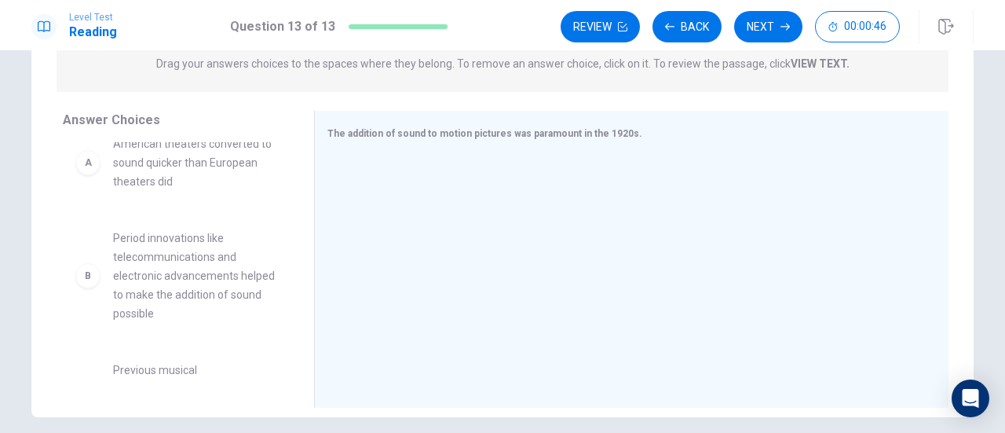
scroll to position [0, 0]
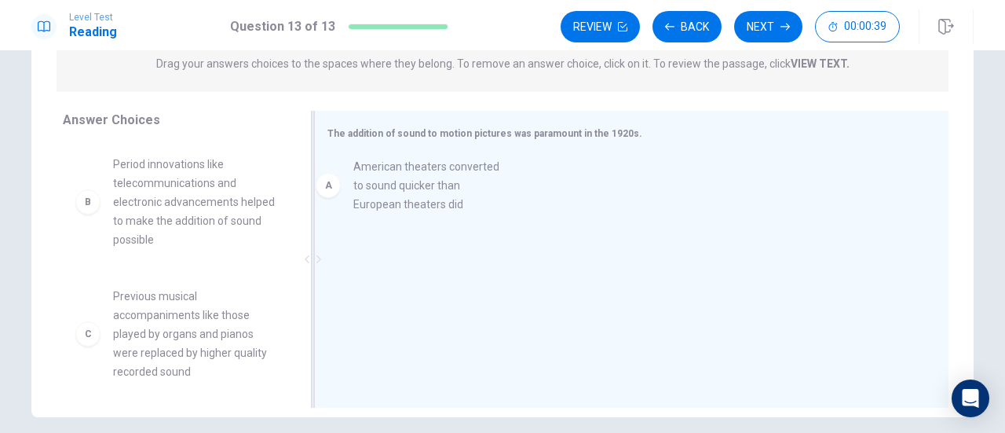
drag, startPoint x: 198, startPoint y: 198, endPoint x: 450, endPoint y: 200, distance: 252.2
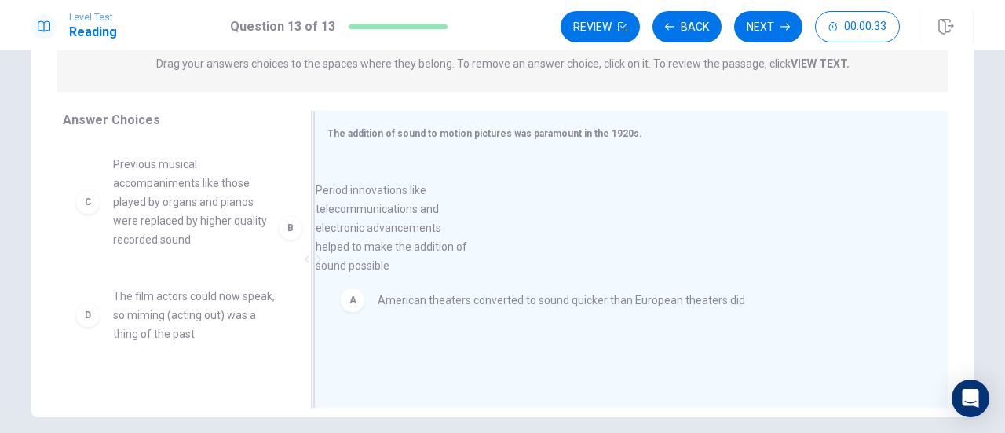
drag, startPoint x: 215, startPoint y: 234, endPoint x: 477, endPoint y: 266, distance: 263.5
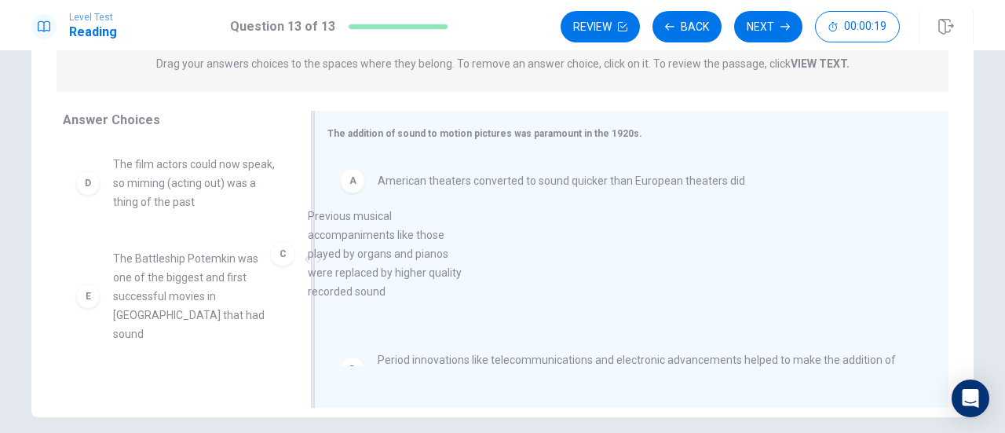
drag, startPoint x: 153, startPoint y: 228, endPoint x: 375, endPoint y: 299, distance: 233.5
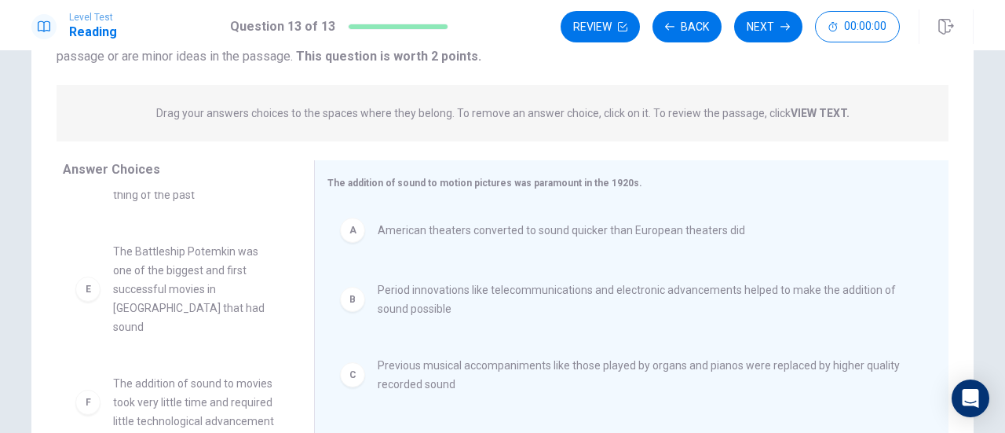
scroll to position [66, 0]
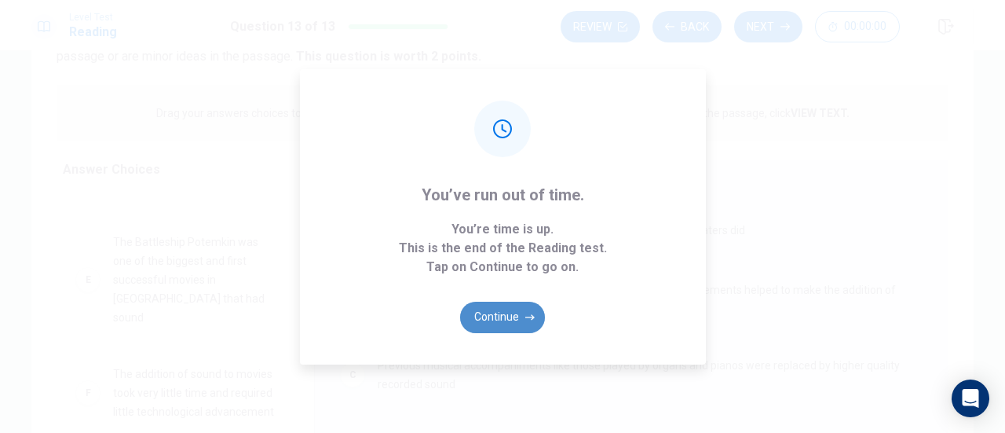
click at [535, 320] on button "Continue" at bounding box center [502, 317] width 85 height 31
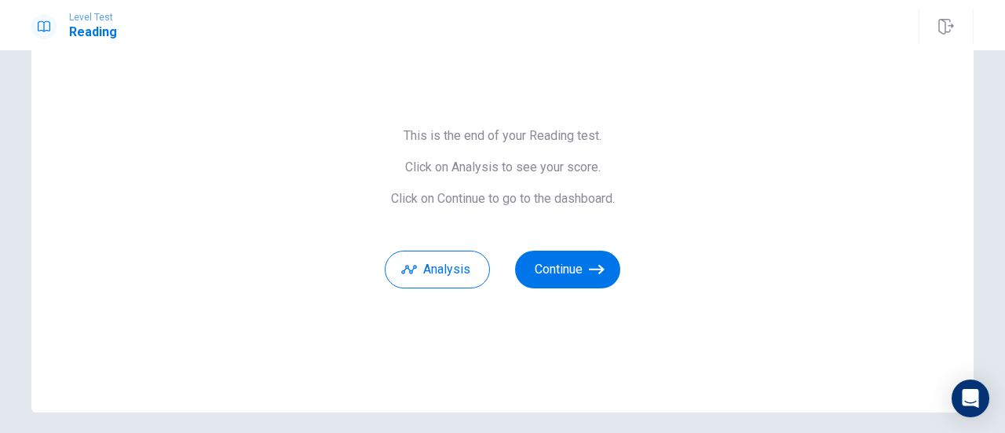
scroll to position [61, 0]
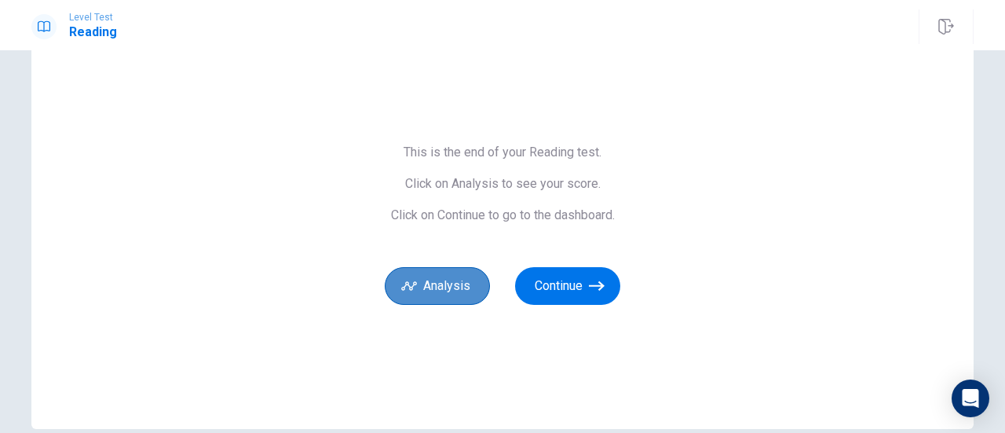
click at [423, 279] on button "Analysis" at bounding box center [437, 286] width 105 height 38
